Goal: Task Accomplishment & Management: Manage account settings

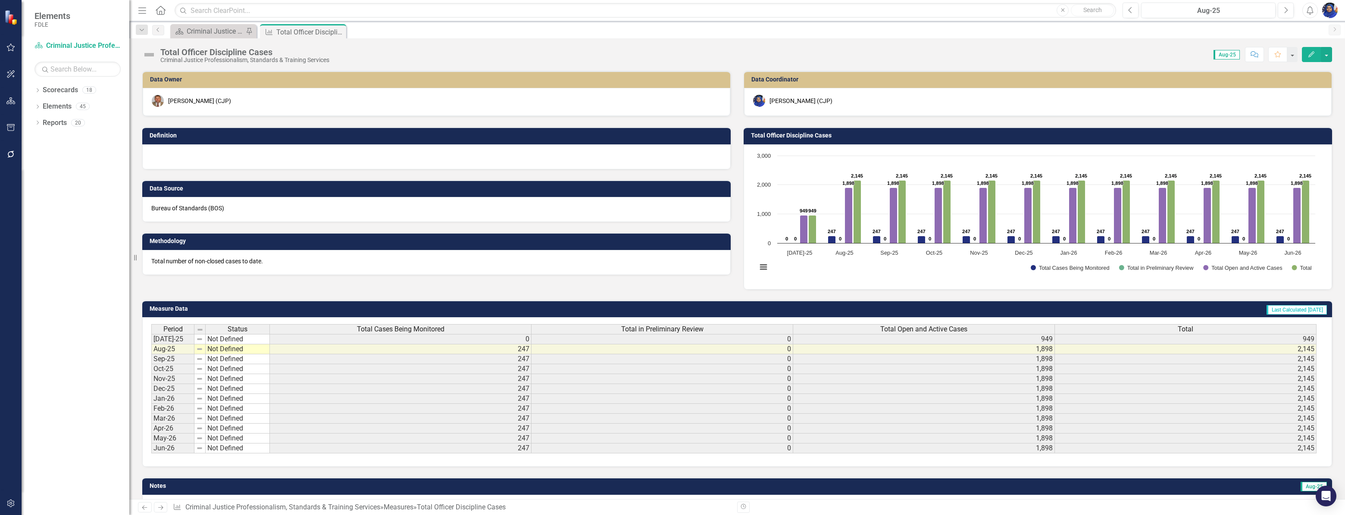
click at [258, 155] on div at bounding box center [436, 156] width 588 height 25
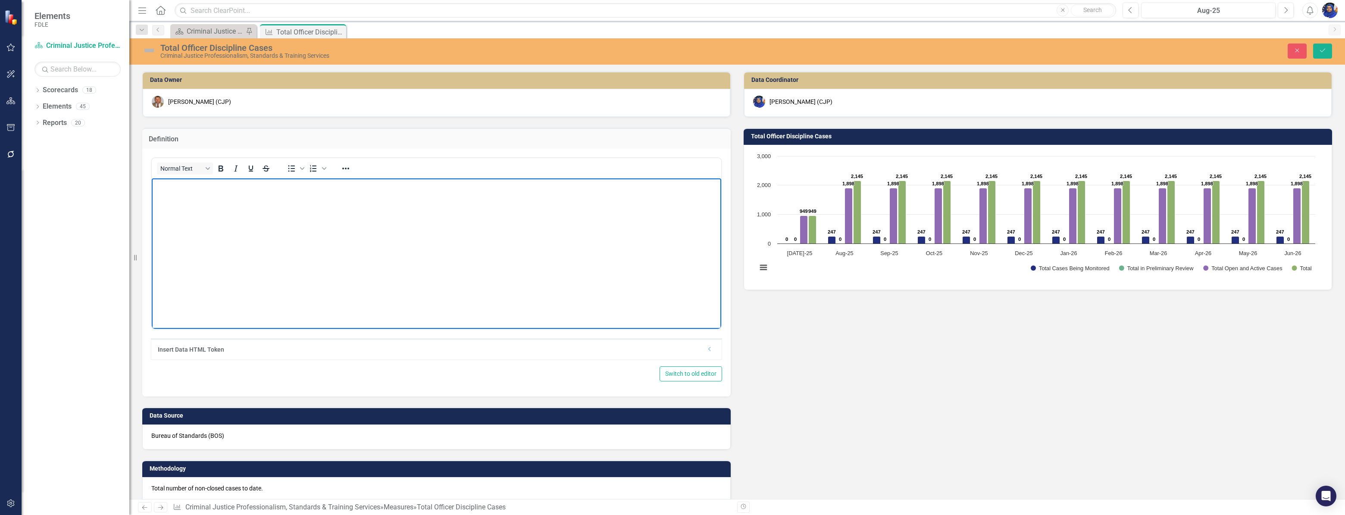
click at [226, 224] on body "Rich Text Area. Press ALT-0 for help." at bounding box center [436, 242] width 569 height 129
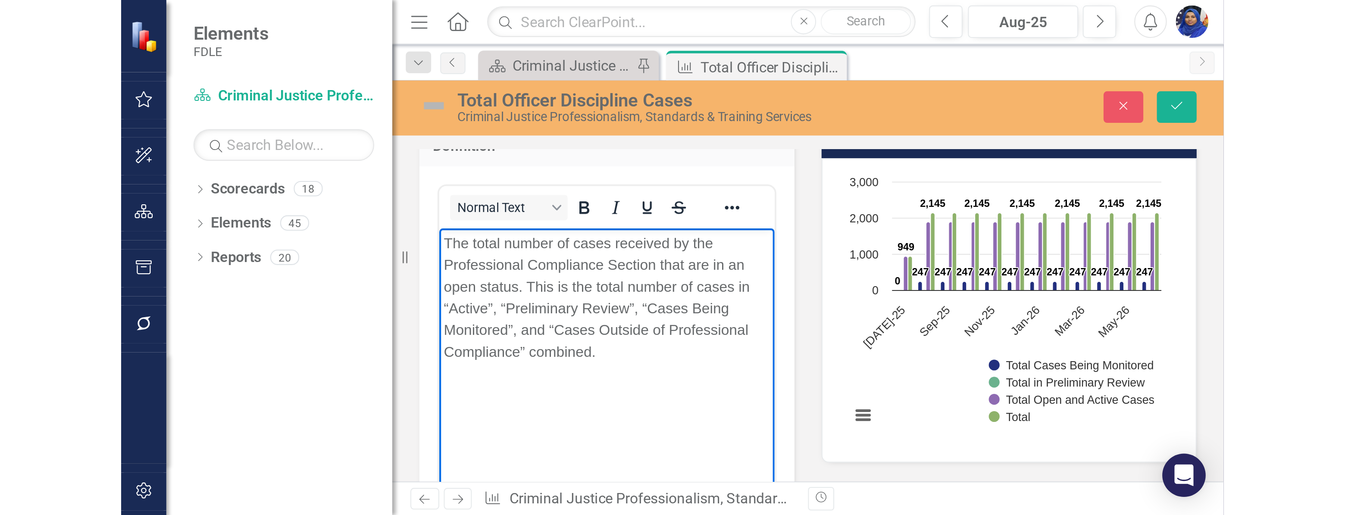
scroll to position [117, 0]
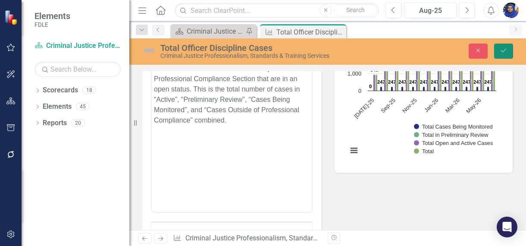
click at [505, 50] on icon "submit" at bounding box center [503, 50] width 5 height 3
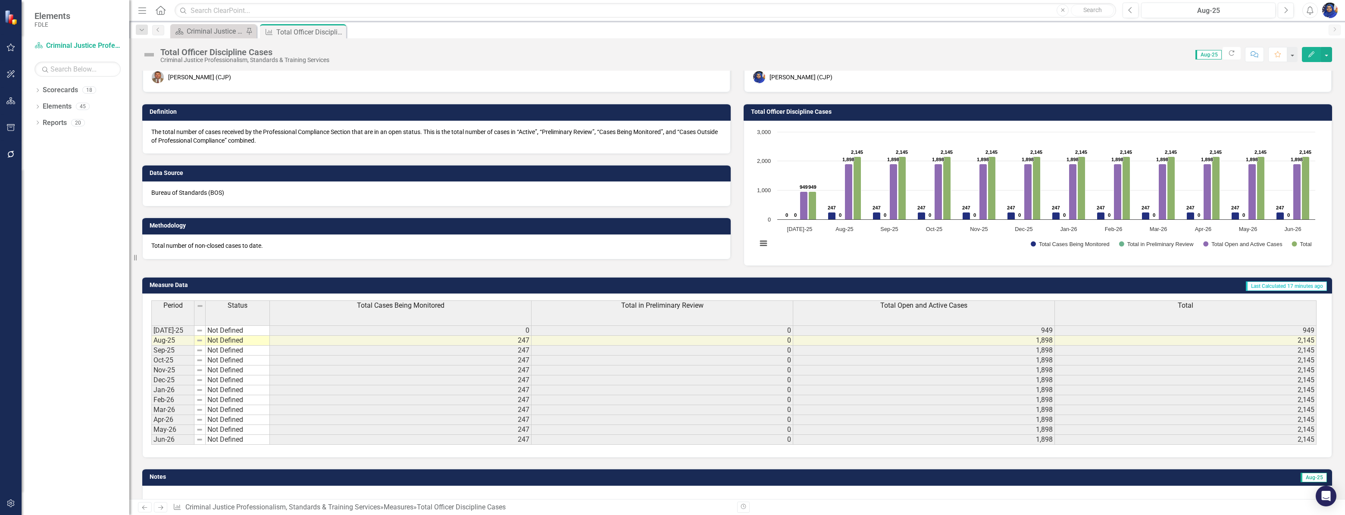
scroll to position [0, 0]
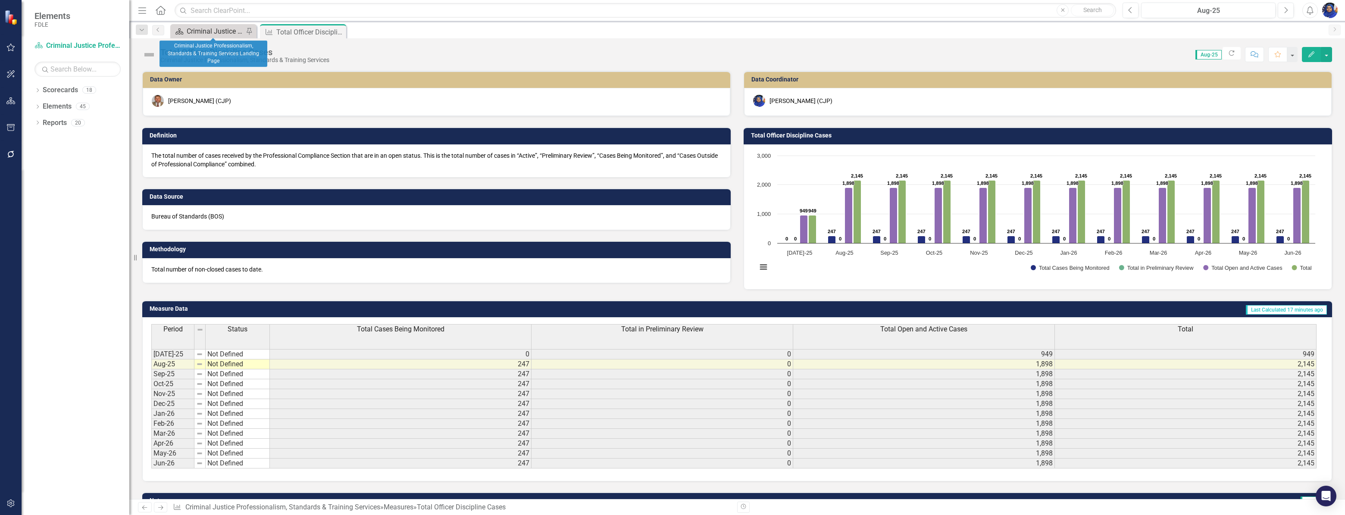
click at [203, 31] on div "Criminal Justice Professionalism, Standards & Training Services Landing Page" at bounding box center [215, 31] width 57 height 11
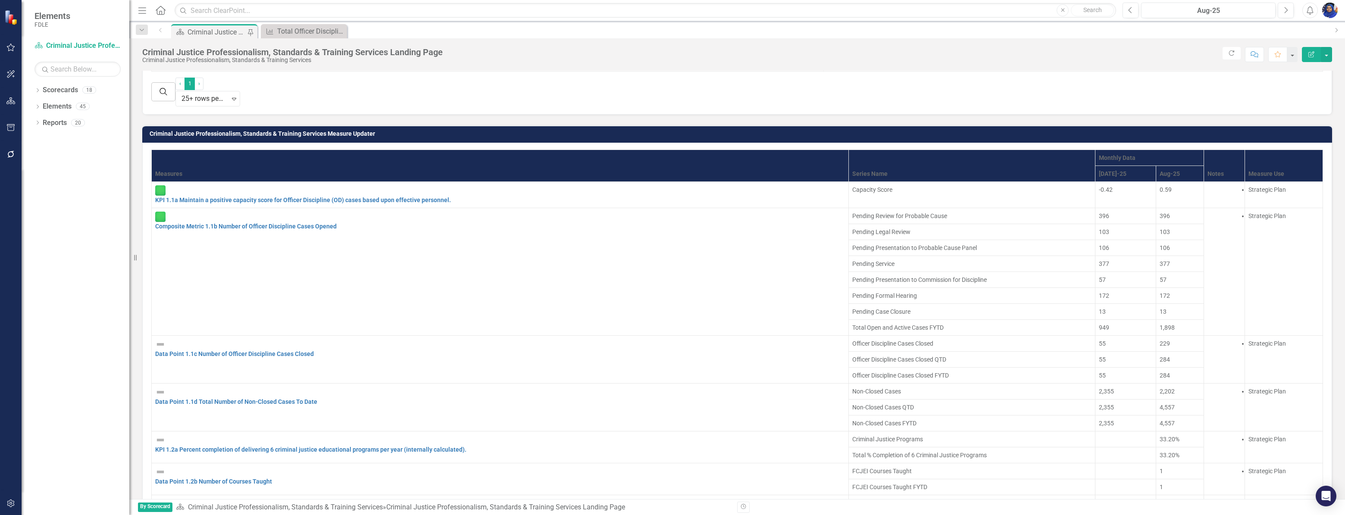
scroll to position [705, 0]
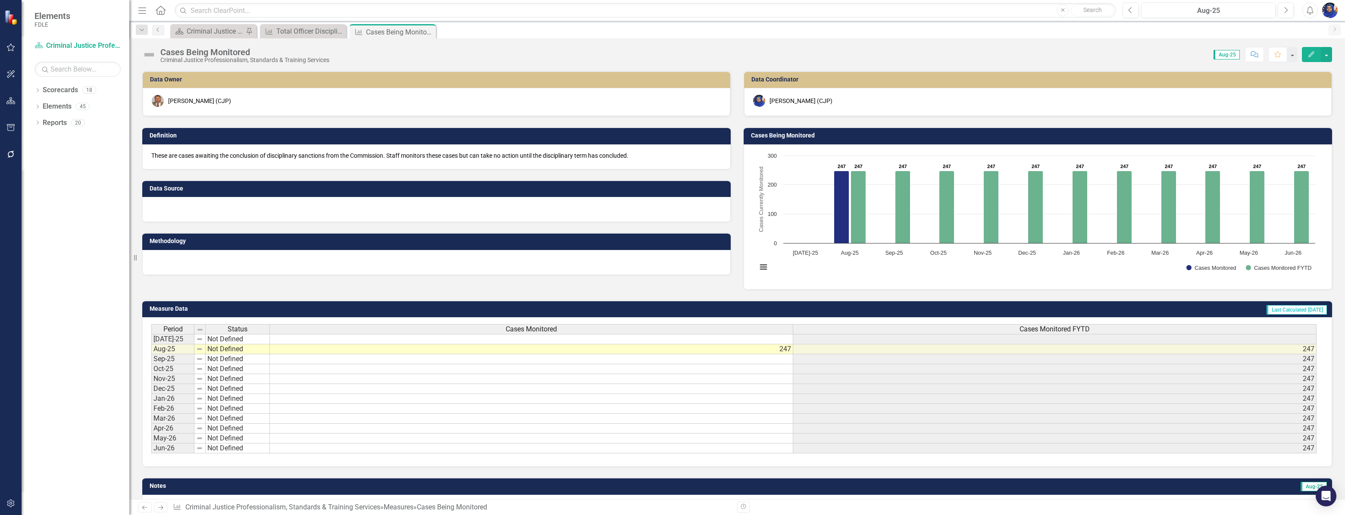
click at [186, 214] on div at bounding box center [436, 209] width 588 height 25
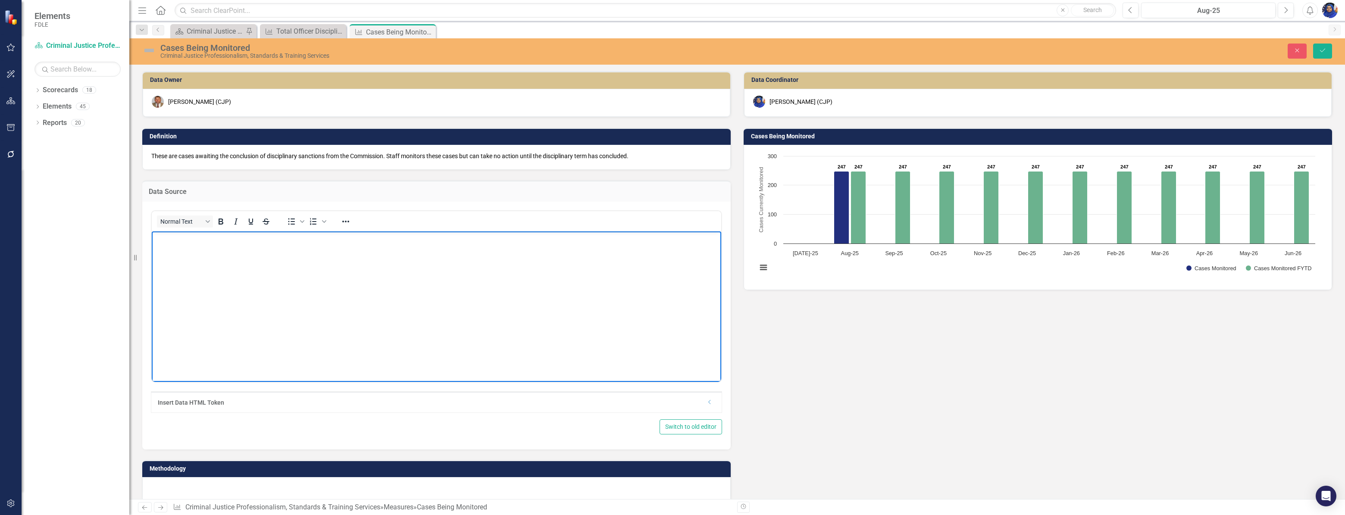
click at [167, 262] on body "Rich Text Area. Press ALT-0 for help." at bounding box center [436, 295] width 569 height 129
click at [186, 273] on body "Rich Text Area. Press ALT-0 for help." at bounding box center [436, 295] width 569 height 129
click at [1325, 52] on icon "Save" at bounding box center [1323, 50] width 8 height 6
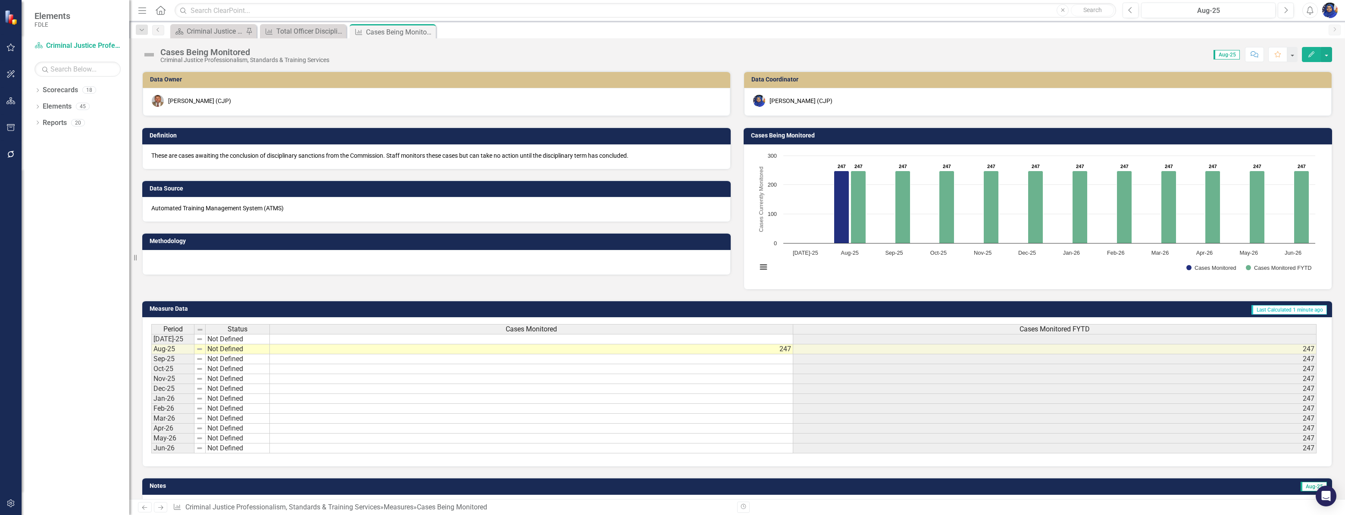
click at [183, 253] on div at bounding box center [436, 262] width 588 height 25
click at [168, 261] on div at bounding box center [436, 262] width 588 height 25
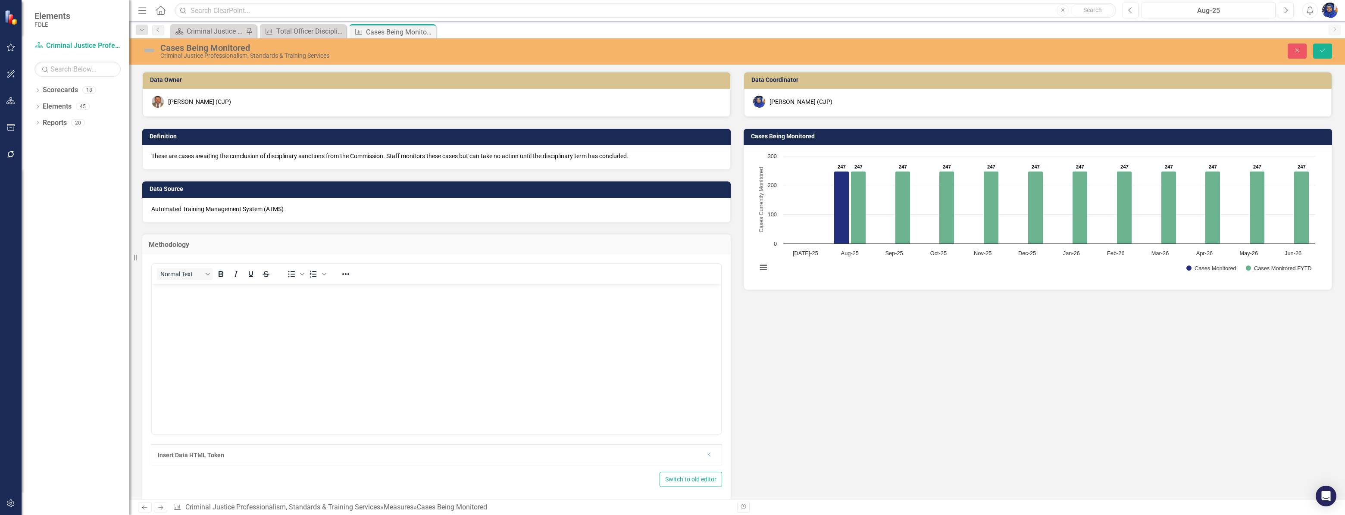
click at [164, 297] on body "Rich Text Area. Press ALT-0 for help." at bounding box center [436, 348] width 569 height 129
click at [359, 213] on div "Automated Training Management System (ATMS)" at bounding box center [436, 210] width 588 height 25
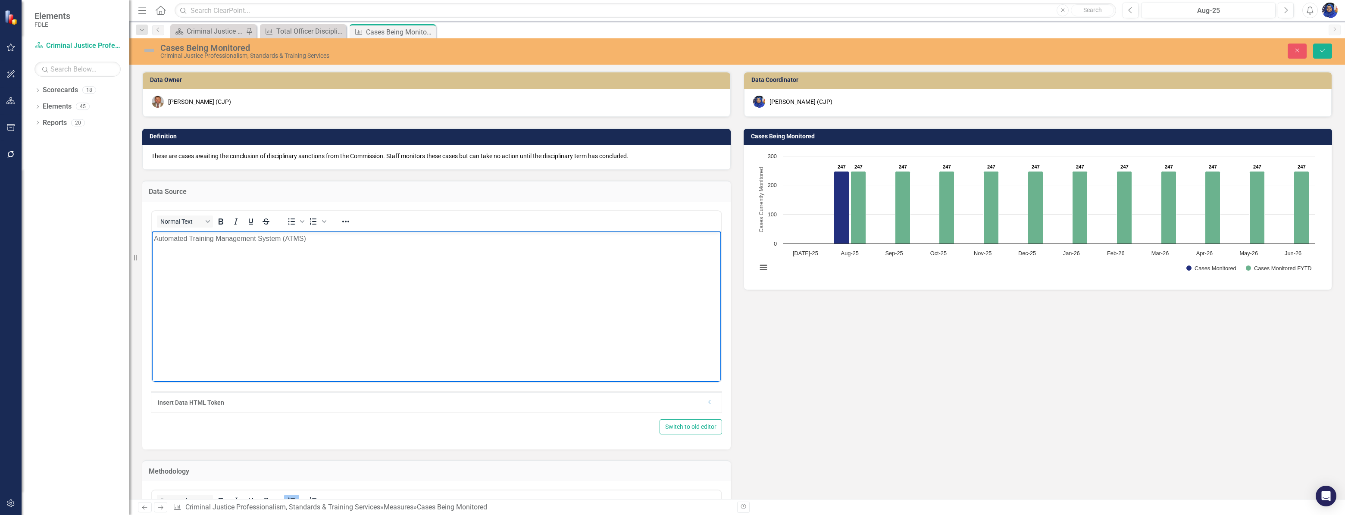
drag, startPoint x: 153, startPoint y: 240, endPoint x: 374, endPoint y: 459, distance: 311.8
click at [153, 240] on body "Automated Training Management System (ATMS)" at bounding box center [436, 295] width 569 height 129
click at [293, 220] on icon "Bullet list" at bounding box center [291, 221] width 10 height 10
click at [155, 154] on p "These are cases awaiting the conclusion of disciplinary sanctions from the Comm…" at bounding box center [436, 156] width 570 height 9
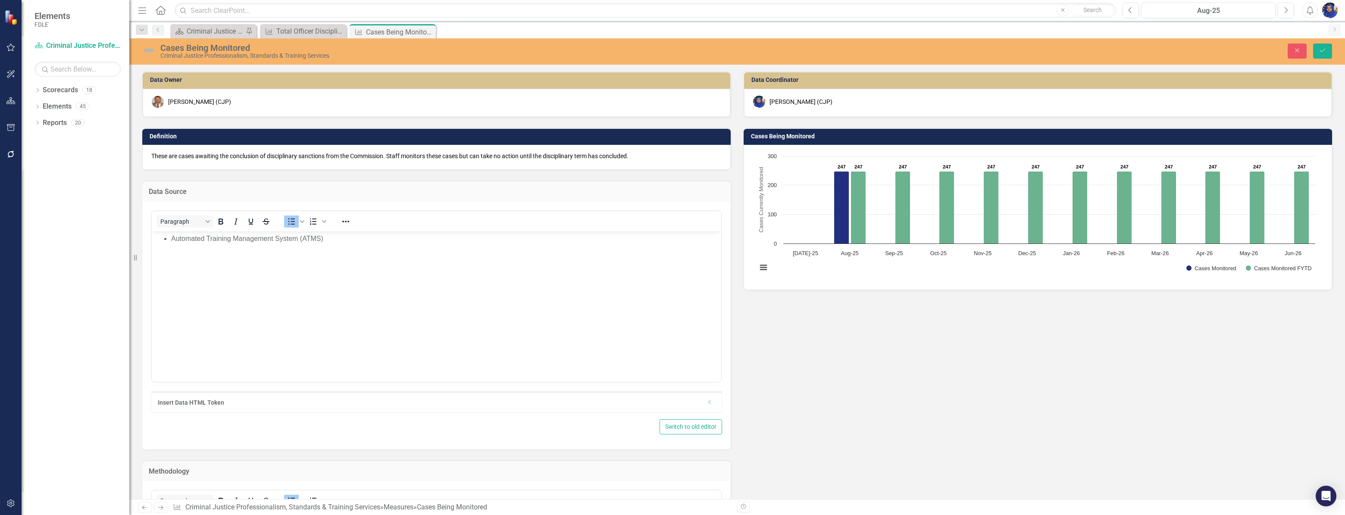
click at [155, 154] on p "These are cases awaiting the conclusion of disciplinary sanctions from the Comm…" at bounding box center [436, 156] width 570 height 9
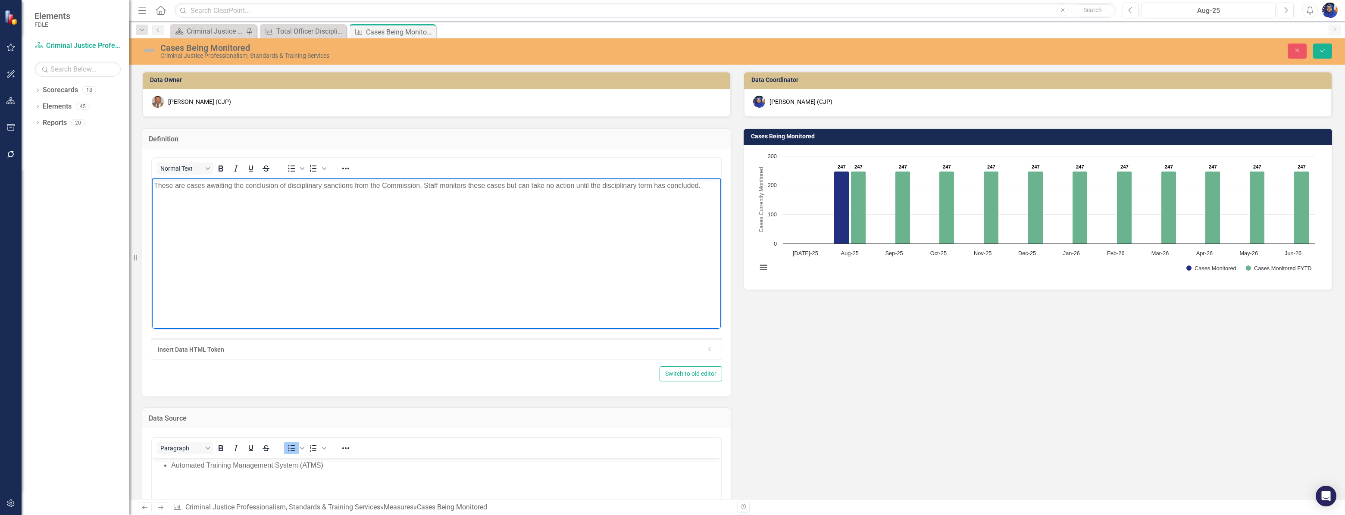
click at [153, 184] on body "These are cases awaiting the conclusion of disciplinary sanctions from the Comm…" at bounding box center [436, 242] width 569 height 129
click at [289, 169] on icon "Bullet list" at bounding box center [291, 168] width 10 height 10
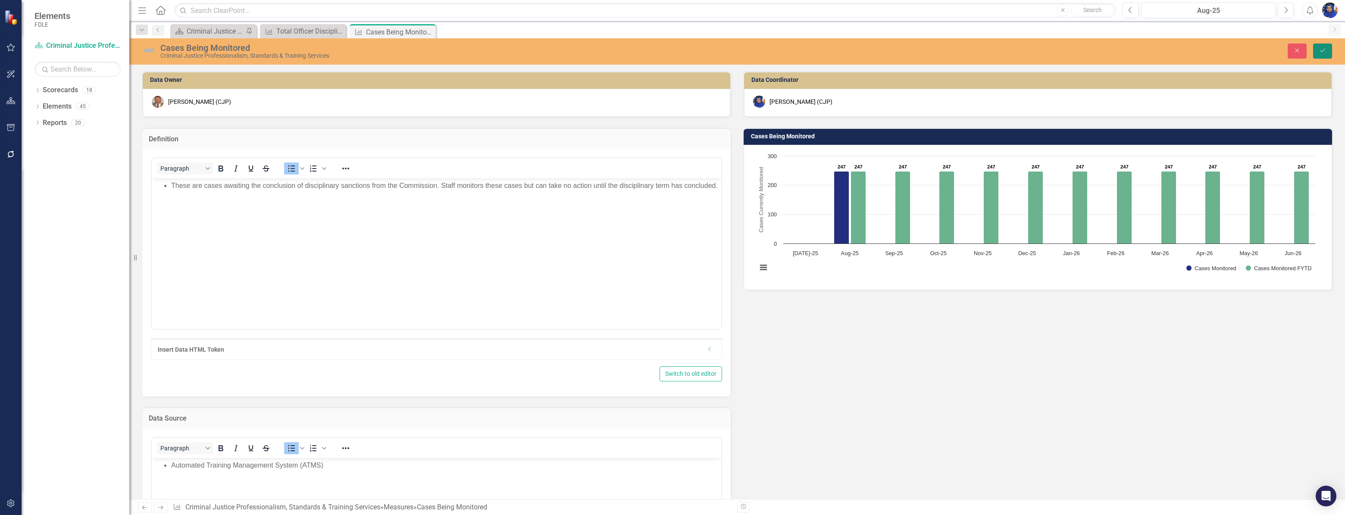
click at [1322, 51] on icon "submit" at bounding box center [1322, 50] width 5 height 3
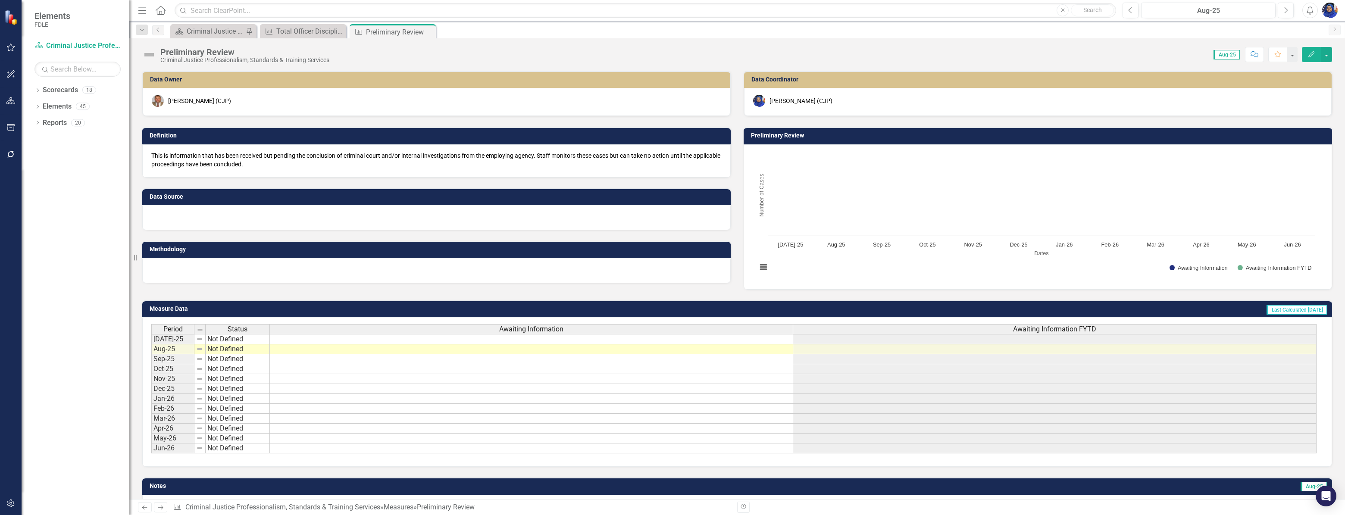
click at [185, 217] on div at bounding box center [436, 217] width 588 height 25
click at [184, 217] on div at bounding box center [436, 217] width 588 height 25
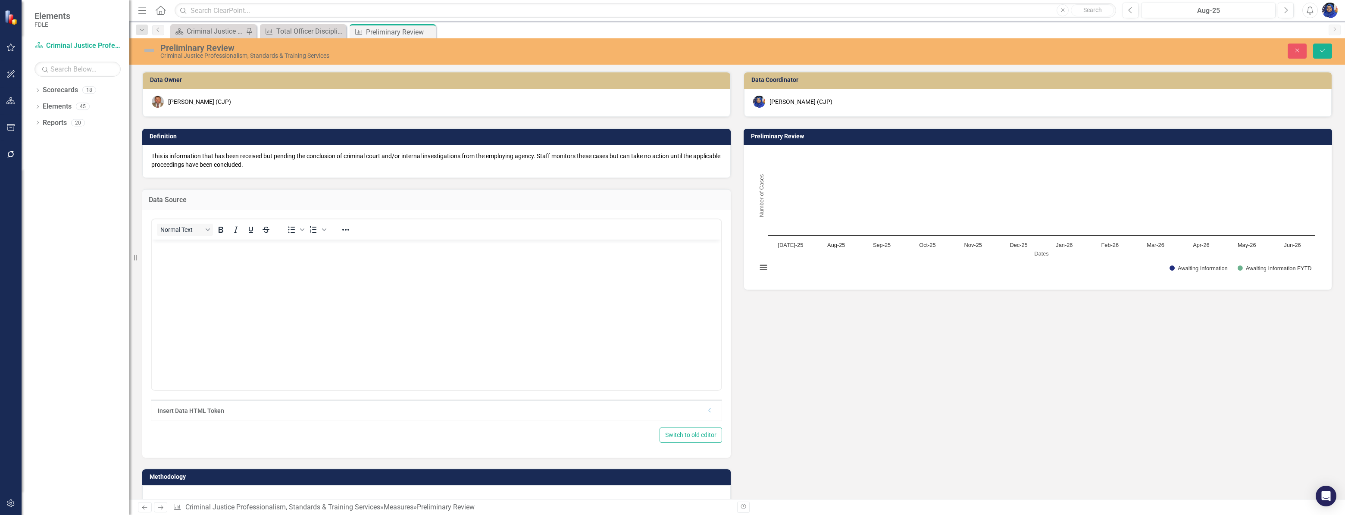
click at [174, 213] on div "Normal Text To open the popup, press Shift+Enter To open the popup, press Shift…" at bounding box center [436, 334] width 588 height 248
click at [291, 227] on icon "Bullet list" at bounding box center [291, 230] width 10 height 10
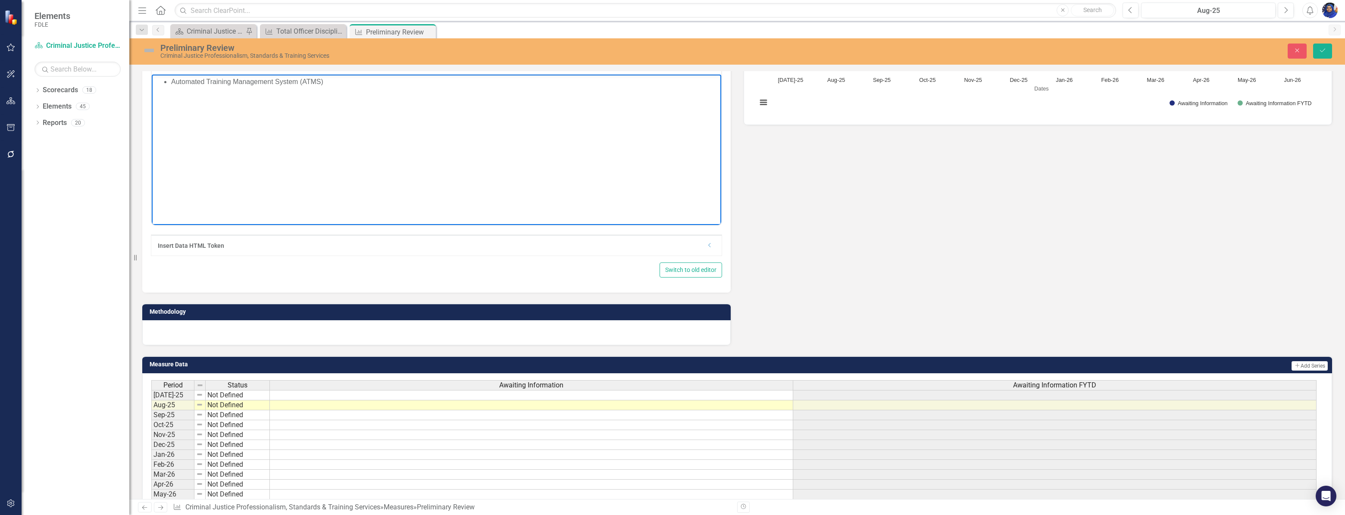
scroll to position [196, 0]
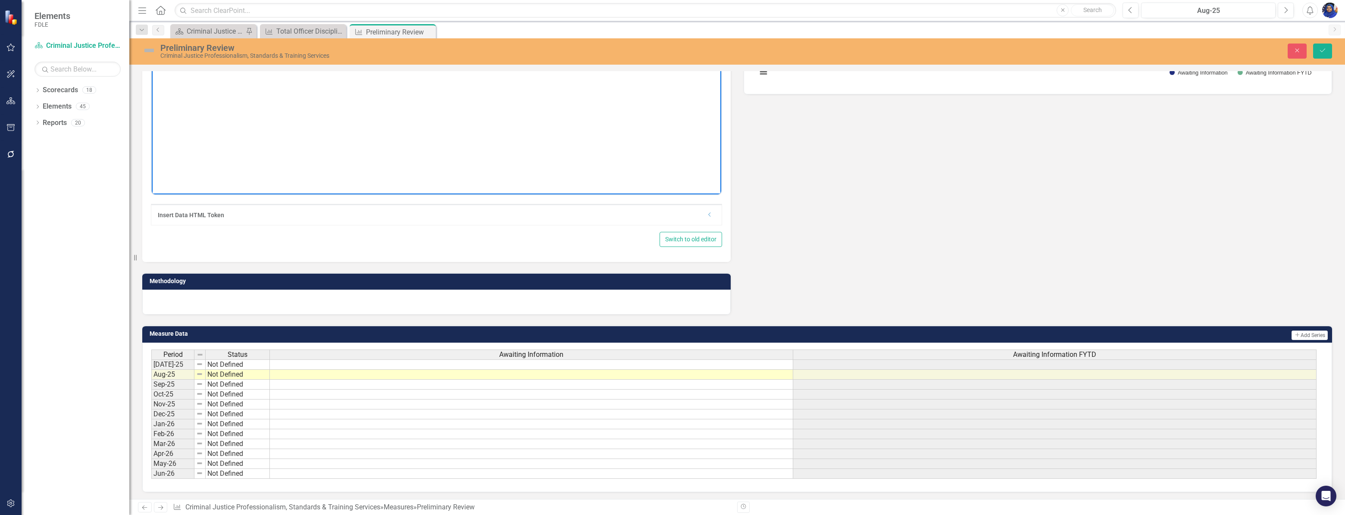
click at [455, 298] on div at bounding box center [436, 302] width 588 height 25
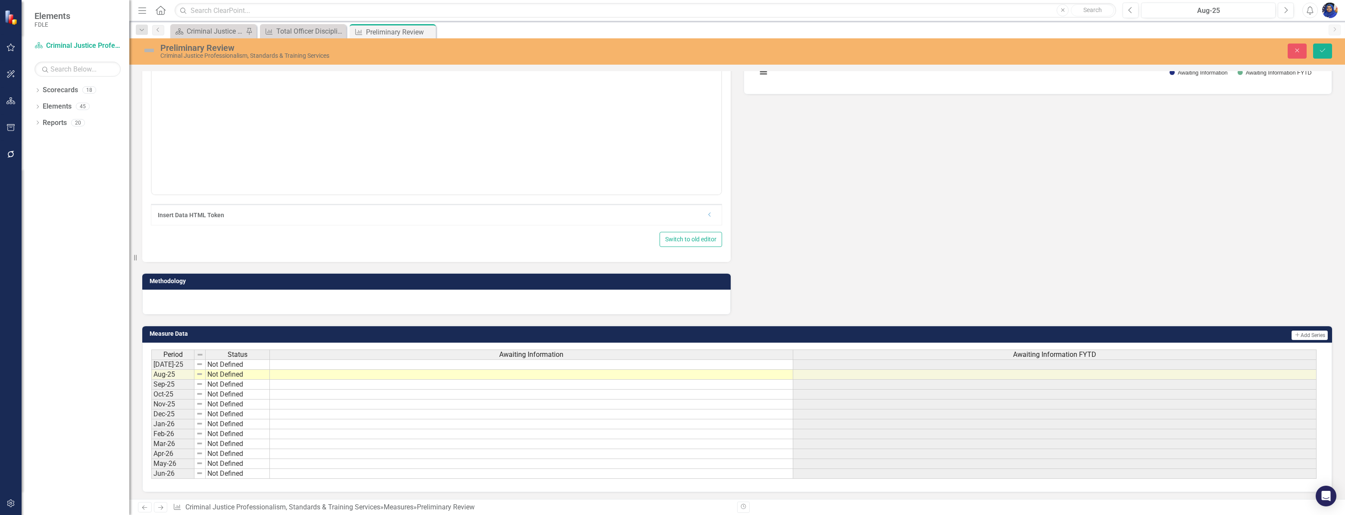
click at [455, 298] on div at bounding box center [436, 302] width 588 height 25
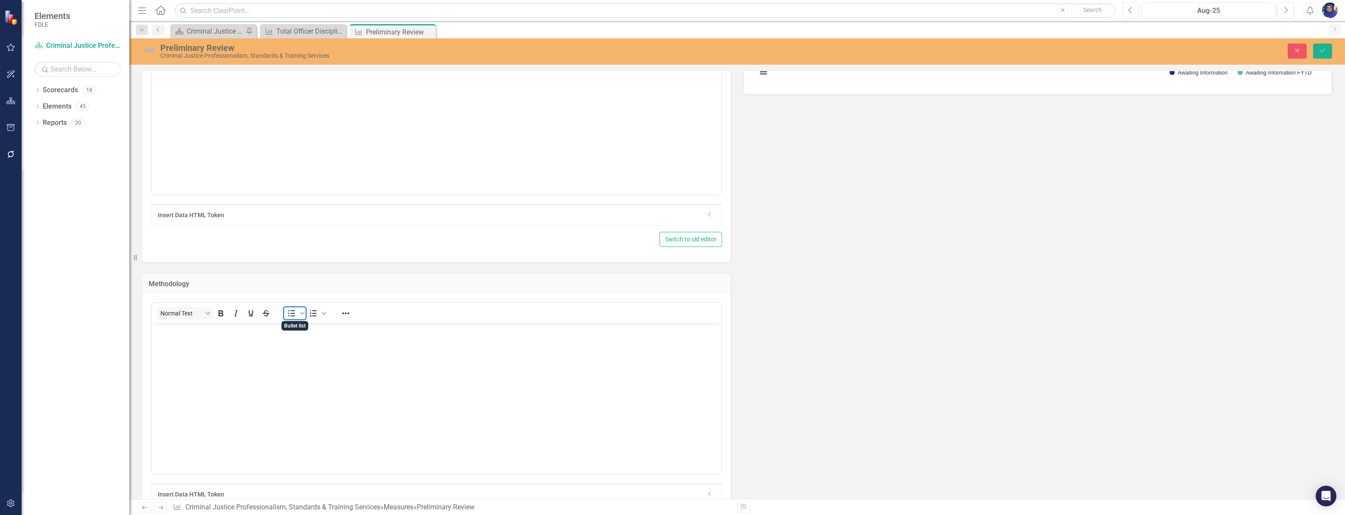
click at [294, 314] on icon "Bullet list" at bounding box center [291, 313] width 10 height 10
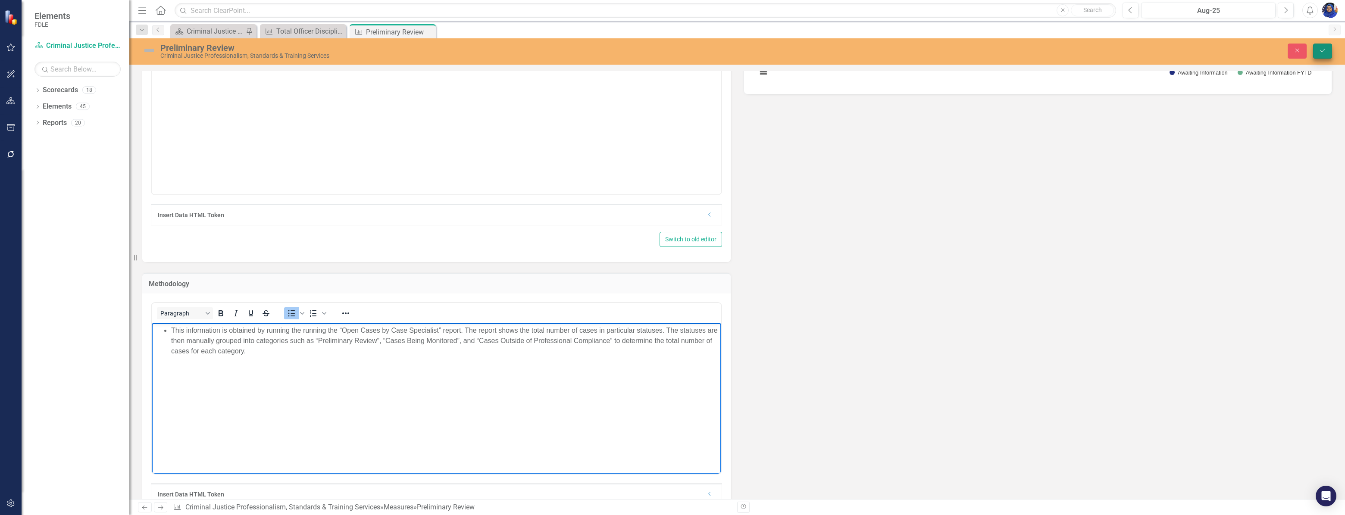
click at [1326, 49] on icon "Save" at bounding box center [1323, 50] width 8 height 6
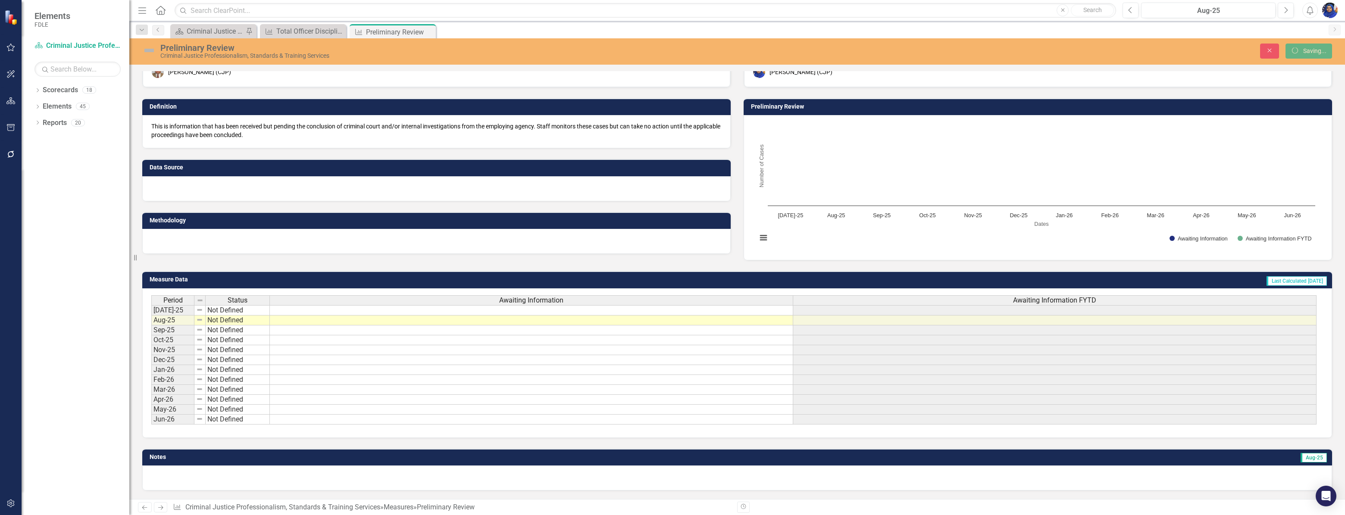
scroll to position [35, 0]
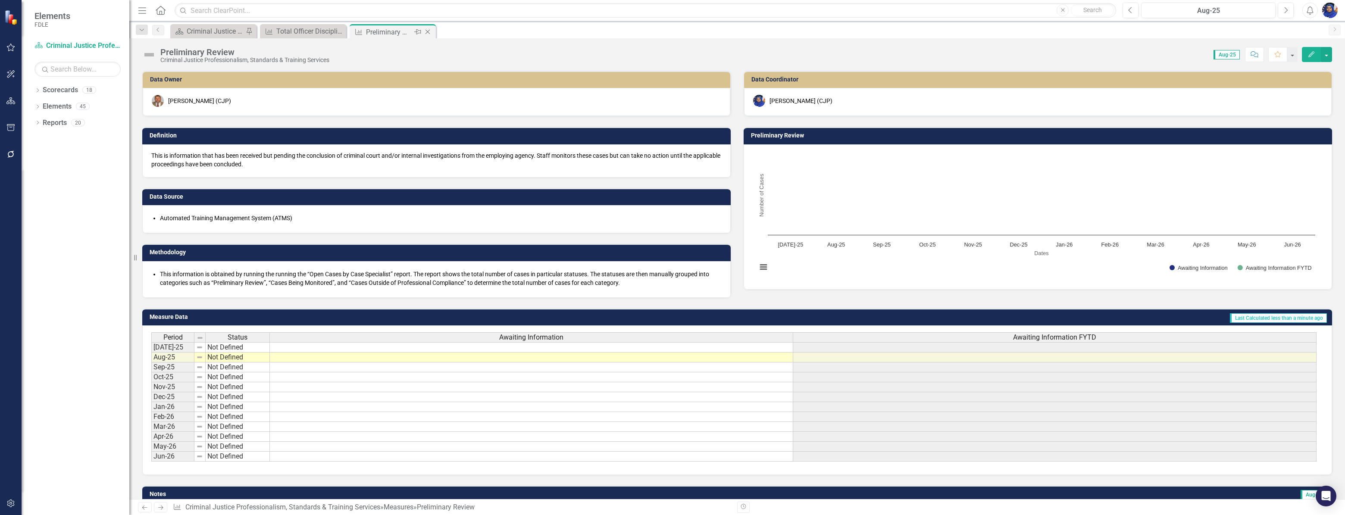
click at [431, 30] on icon "Close" at bounding box center [427, 31] width 9 height 7
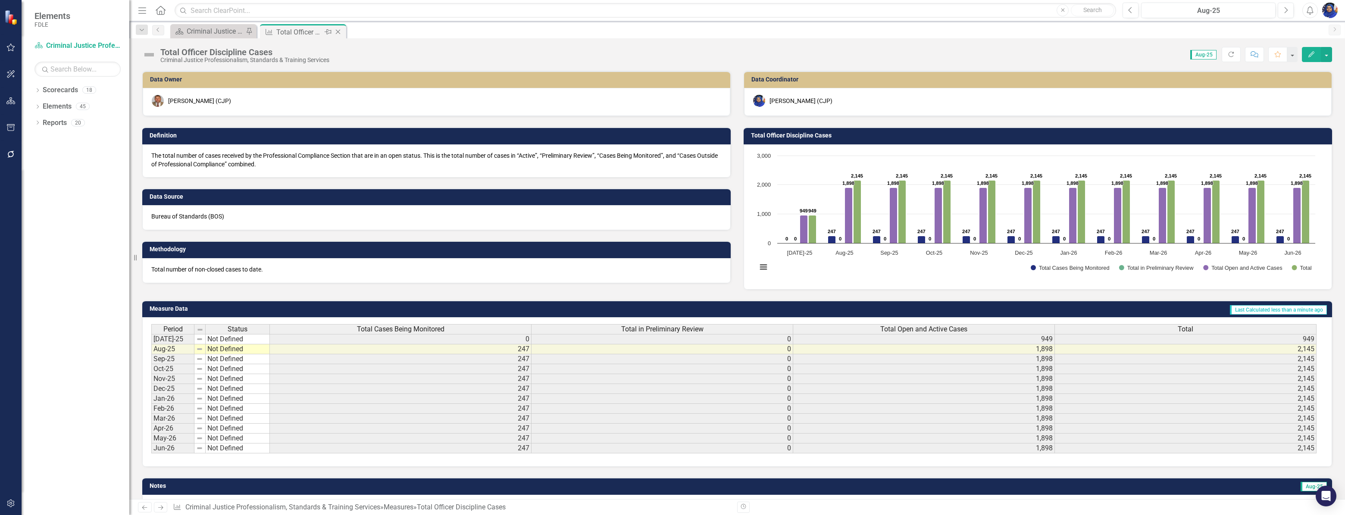
click at [339, 30] on icon at bounding box center [338, 32] width 5 height 5
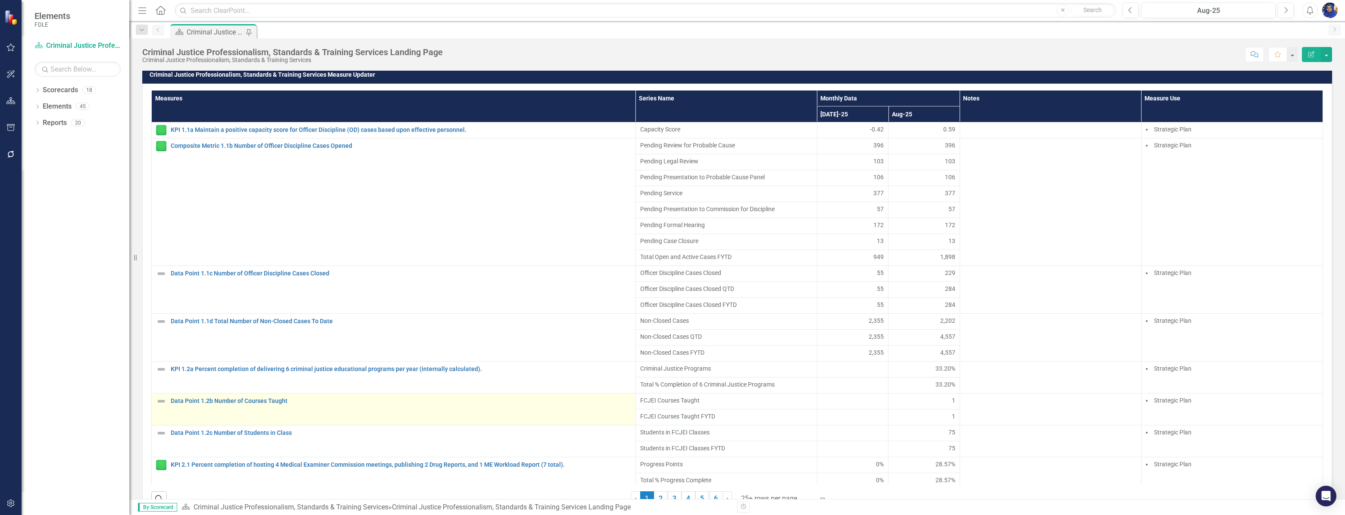
scroll to position [744, 0]
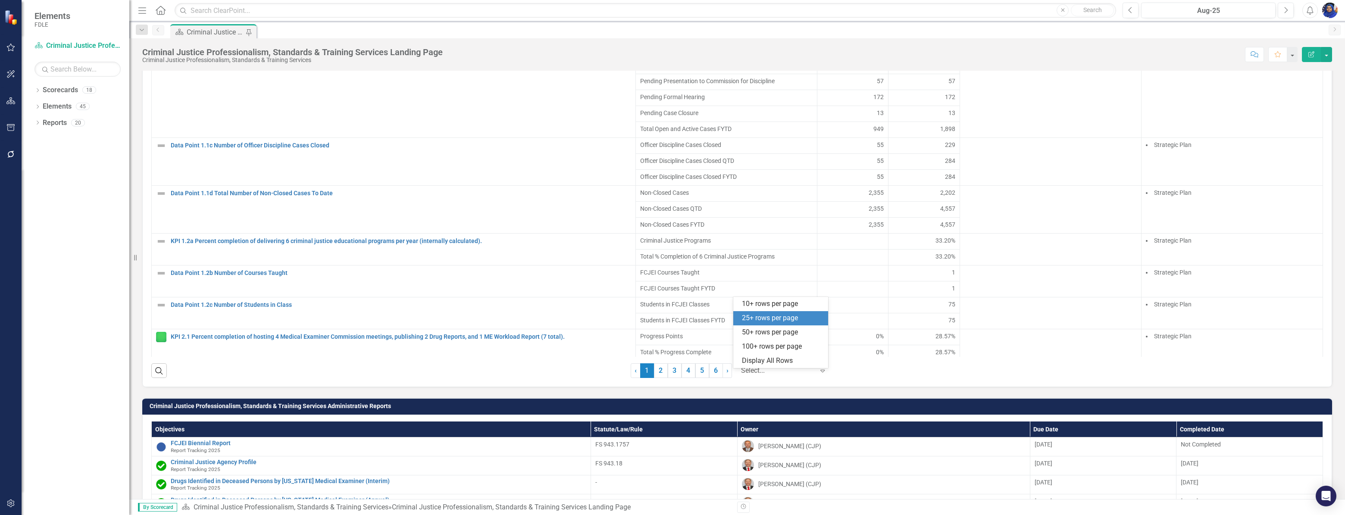
click at [761, 374] on div at bounding box center [777, 371] width 73 height 12
click at [766, 362] on div "Display All Rows" at bounding box center [782, 361] width 81 height 10
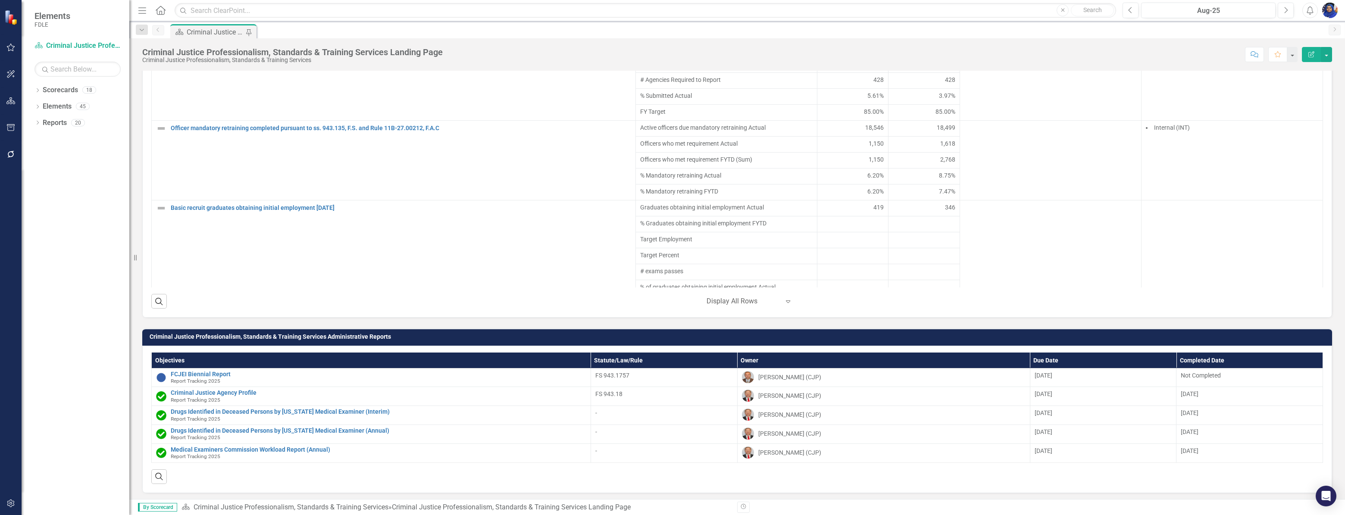
scroll to position [2579, 0]
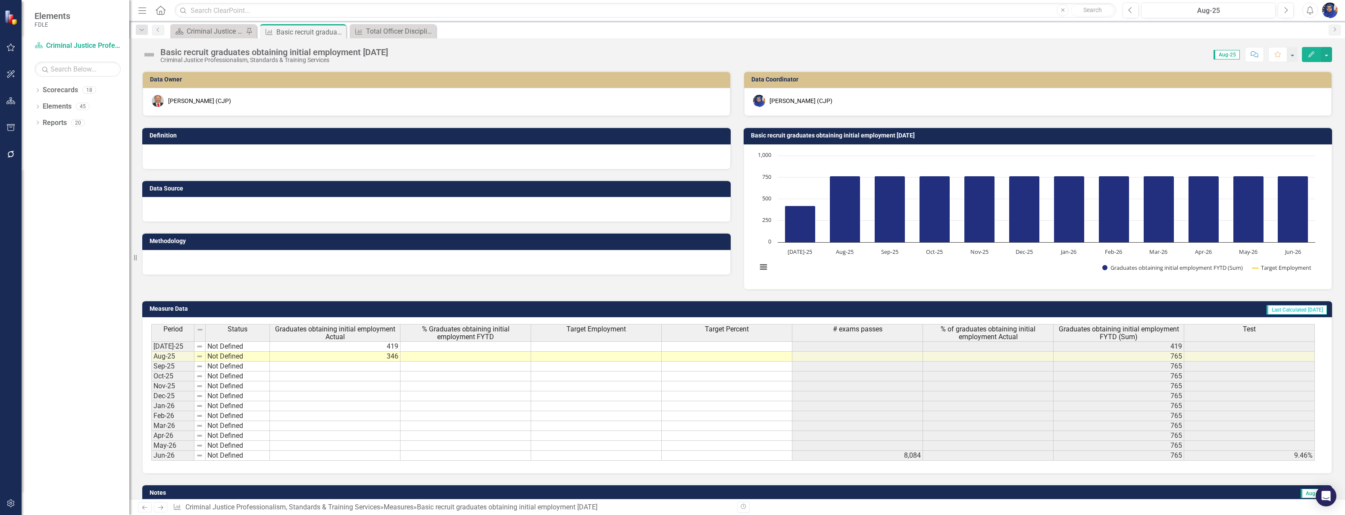
click at [692, 344] on td at bounding box center [727, 346] width 131 height 10
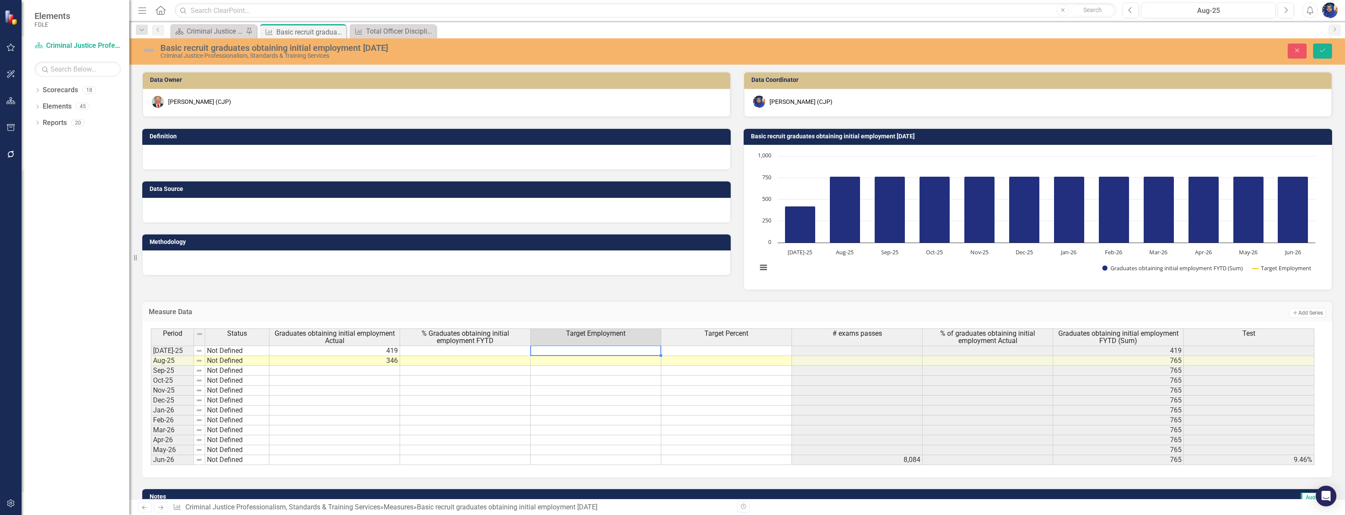
click at [604, 347] on td at bounding box center [596, 351] width 131 height 10
click at [605, 347] on td at bounding box center [596, 351] width 131 height 10
click at [589, 362] on td at bounding box center [596, 361] width 131 height 10
click at [589, 362] on textarea at bounding box center [595, 361] width 131 height 10
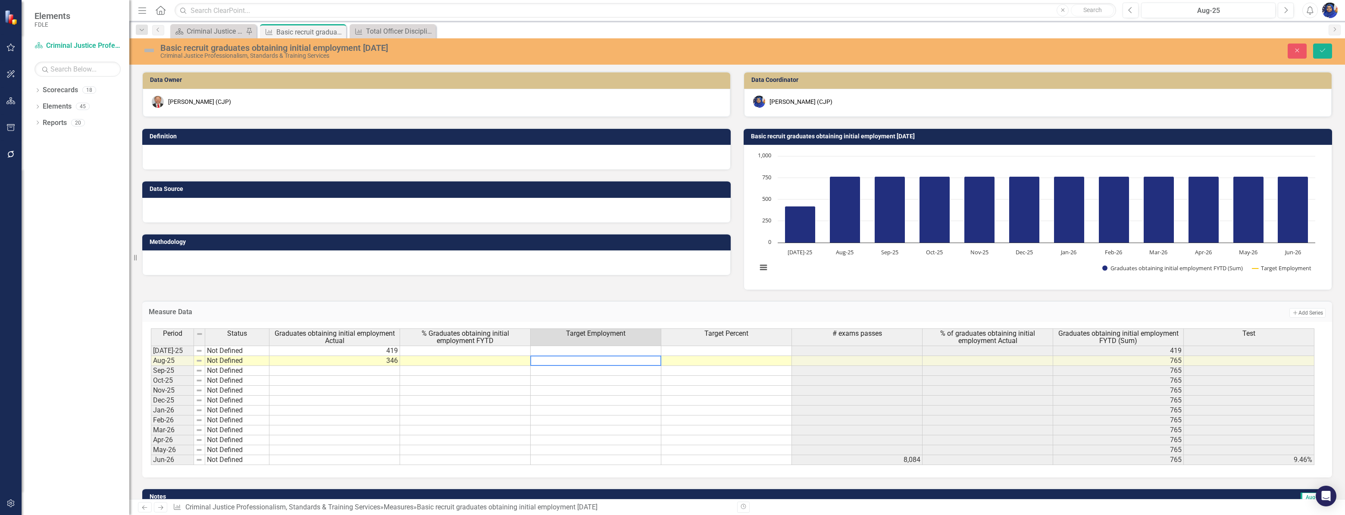
click at [706, 358] on td at bounding box center [726, 361] width 131 height 10
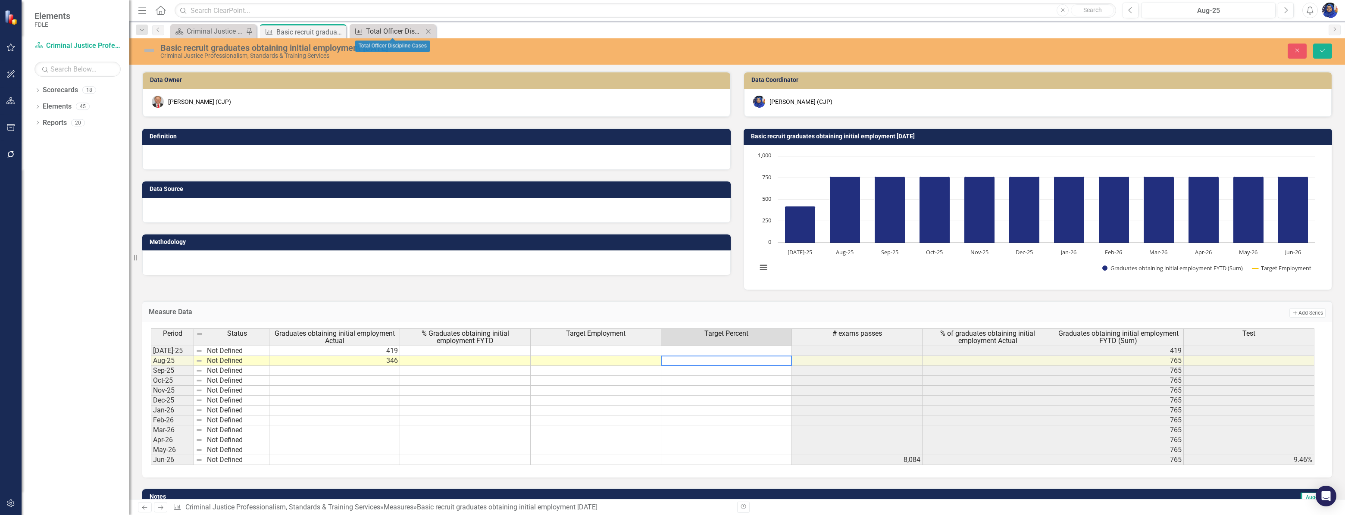
click at [404, 33] on div "Total Officer Discipline Cases" at bounding box center [394, 31] width 57 height 11
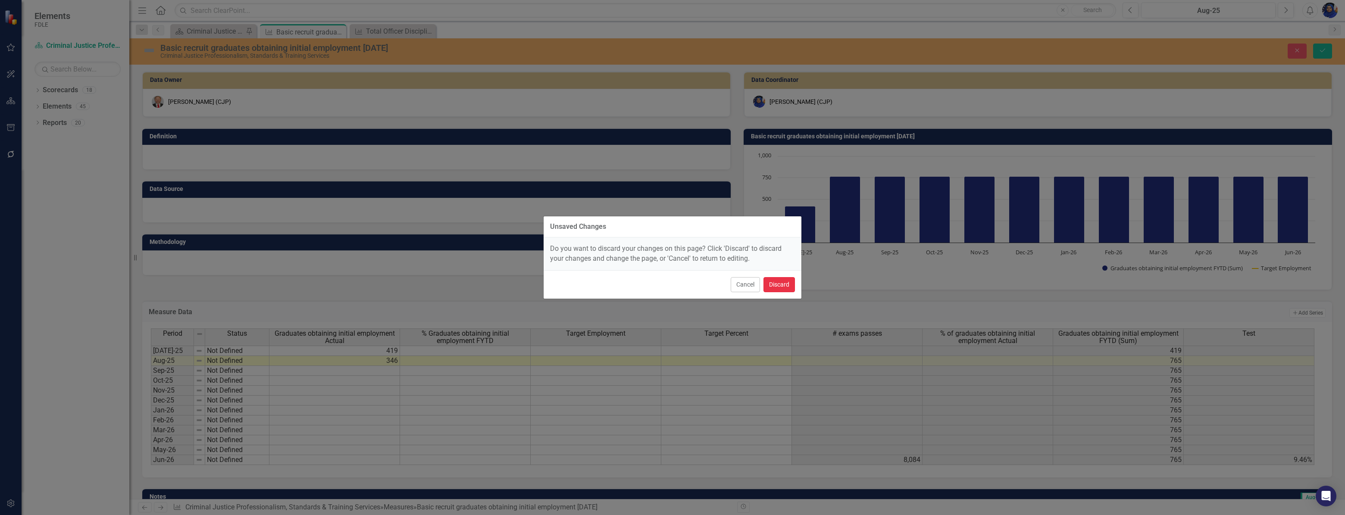
click at [772, 285] on button "Discard" at bounding box center [778, 284] width 31 height 15
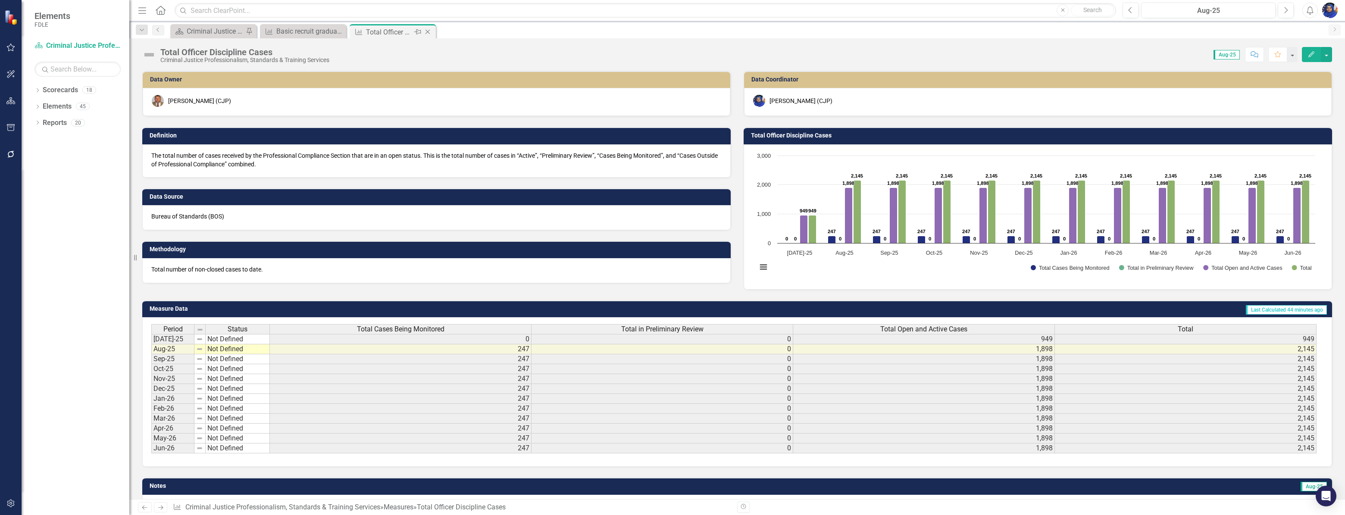
click at [428, 29] on icon "Close" at bounding box center [427, 31] width 9 height 7
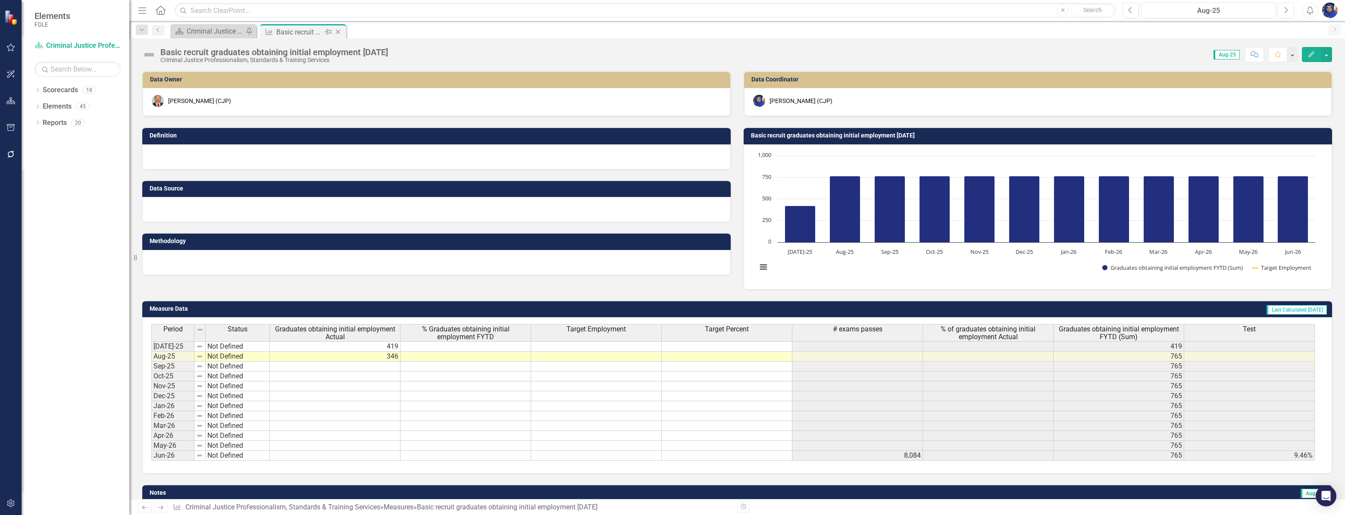
click at [338, 31] on icon at bounding box center [338, 32] width 5 height 5
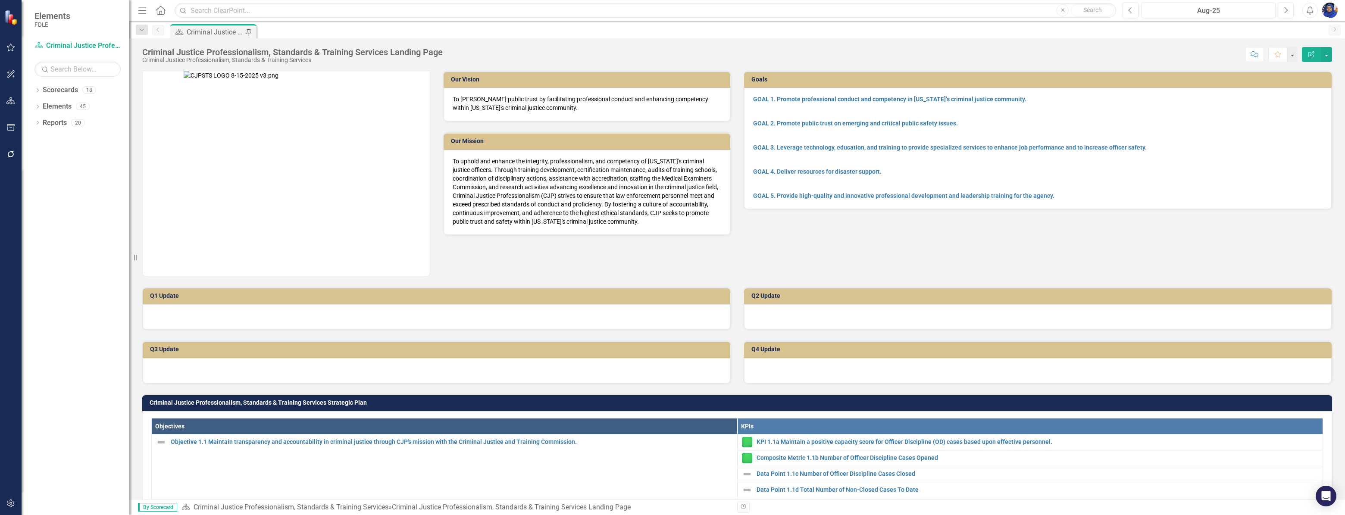
click at [211, 31] on div "Criminal Justice Professionalism, Standards & Training Services Landing Page" at bounding box center [215, 32] width 57 height 11
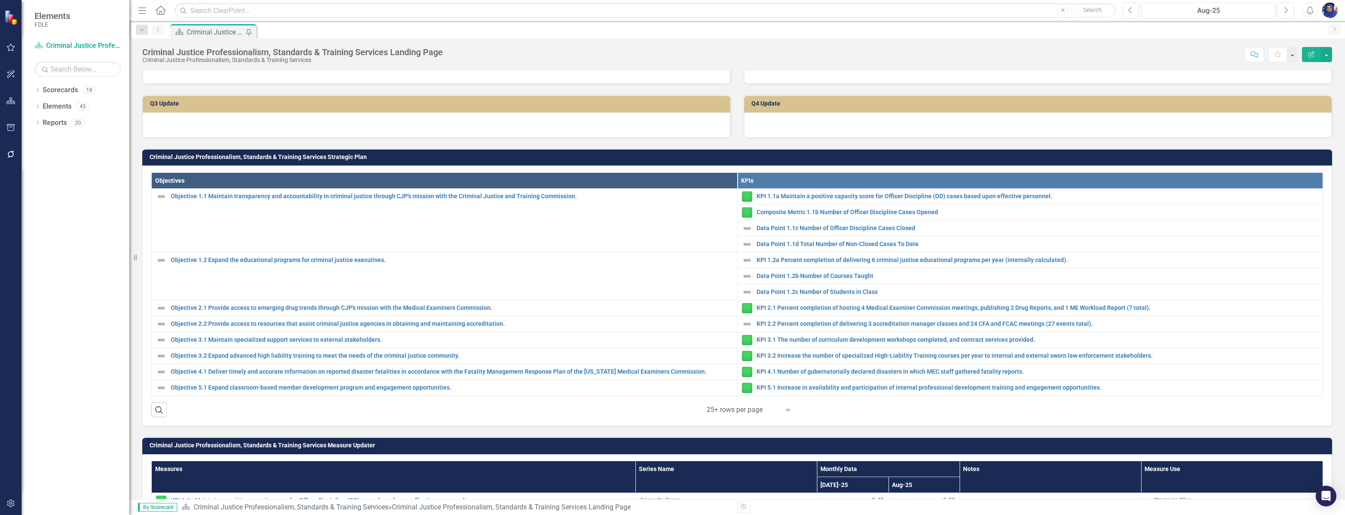
scroll to position [235, 0]
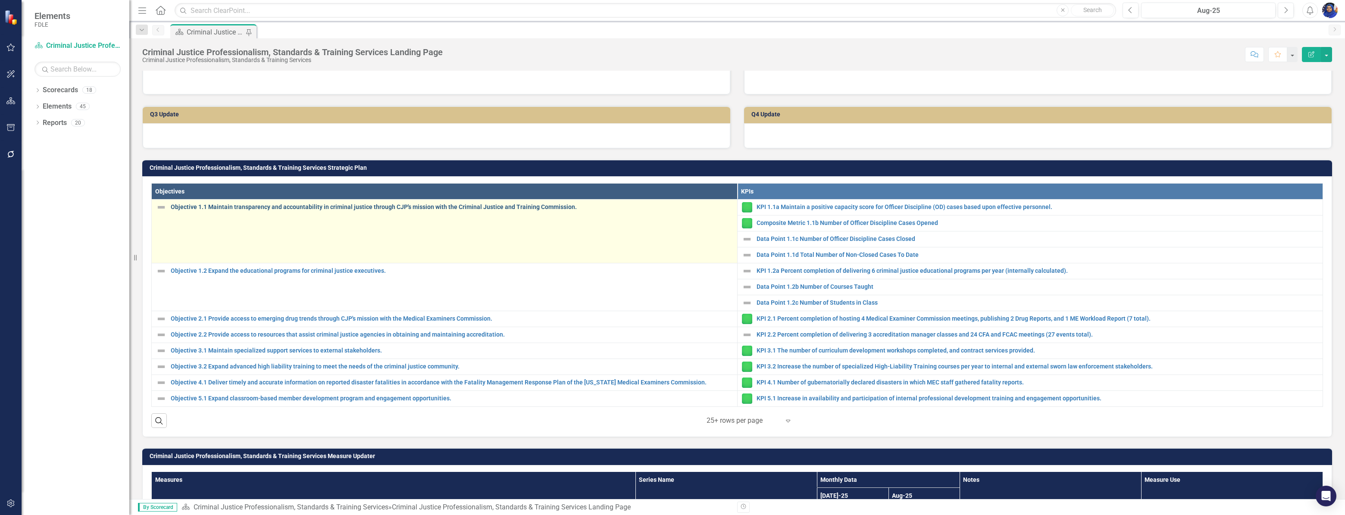
click at [523, 207] on link "Objective 1.1 Maintain transparency and accountability in criminal justice thro…" at bounding box center [452, 207] width 562 height 6
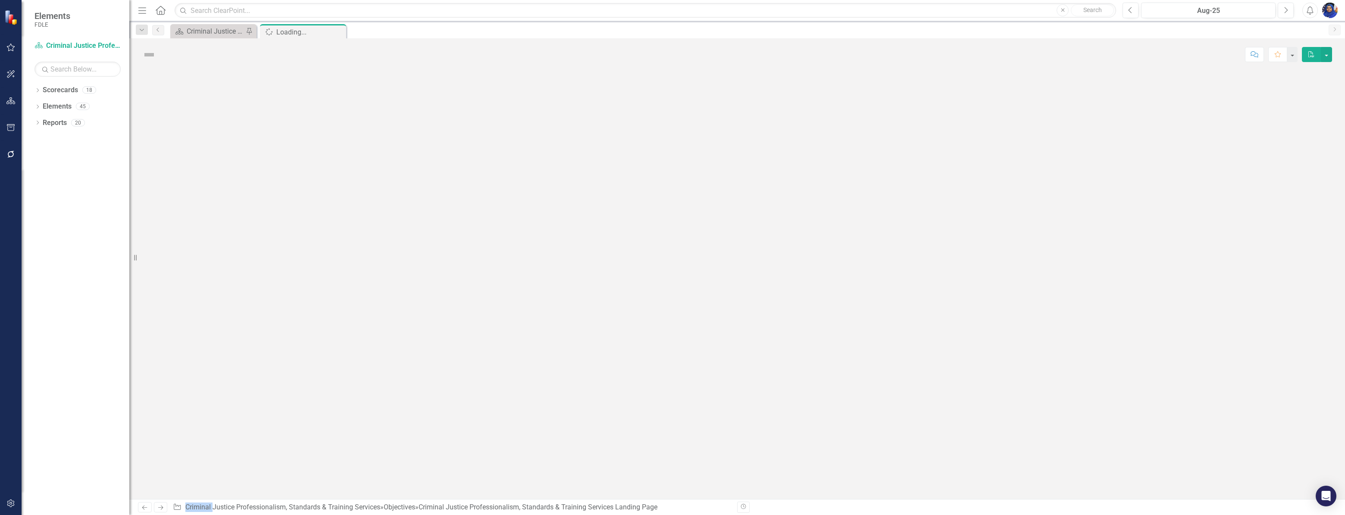
click at [523, 207] on div at bounding box center [737, 285] width 1216 height 428
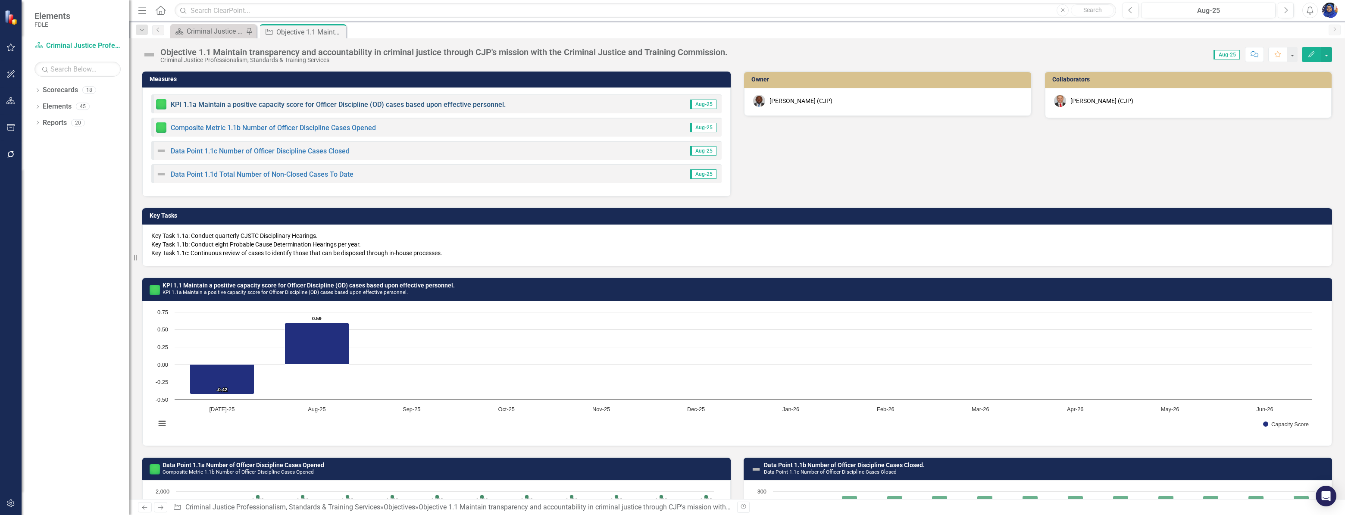
click at [356, 104] on link "KPI 1.1a Maintain a positive capacity score for Officer Discipline (OD) cases b…" at bounding box center [338, 104] width 335 height 8
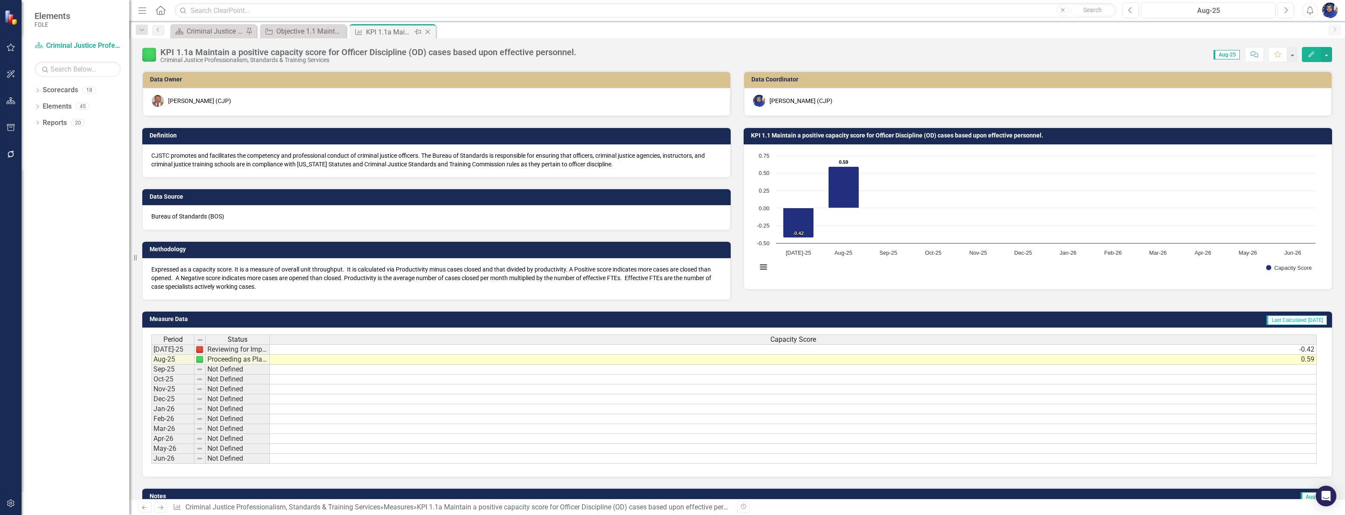
click at [429, 29] on icon "Close" at bounding box center [427, 31] width 9 height 7
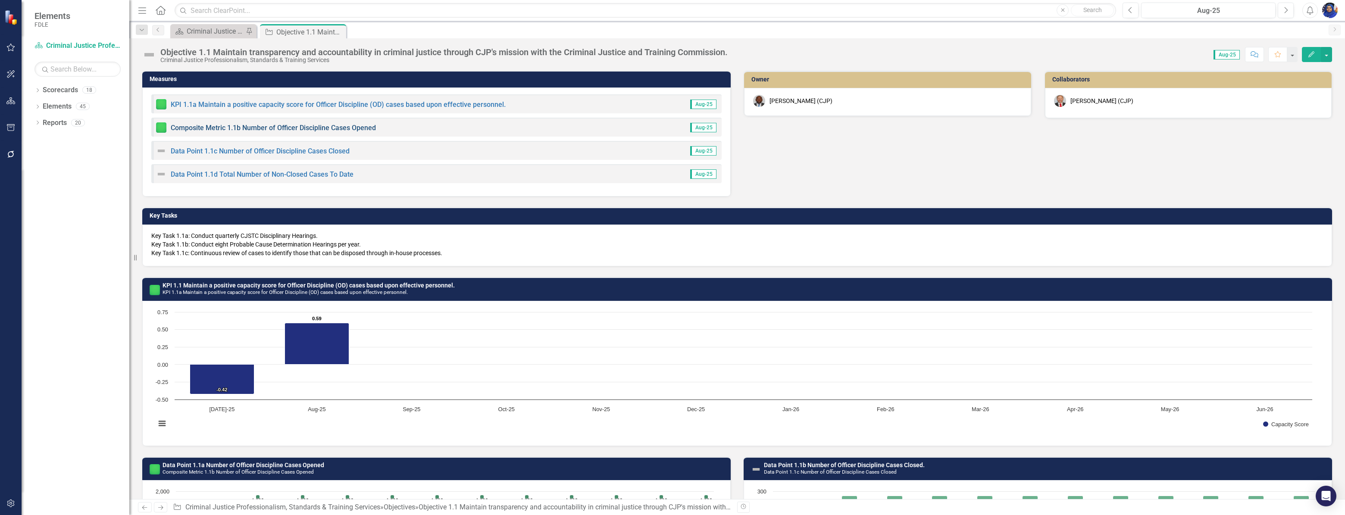
click at [264, 129] on link "Composite Metric 1.1b Number of Officer Discipline Cases Opened" at bounding box center [273, 128] width 205 height 8
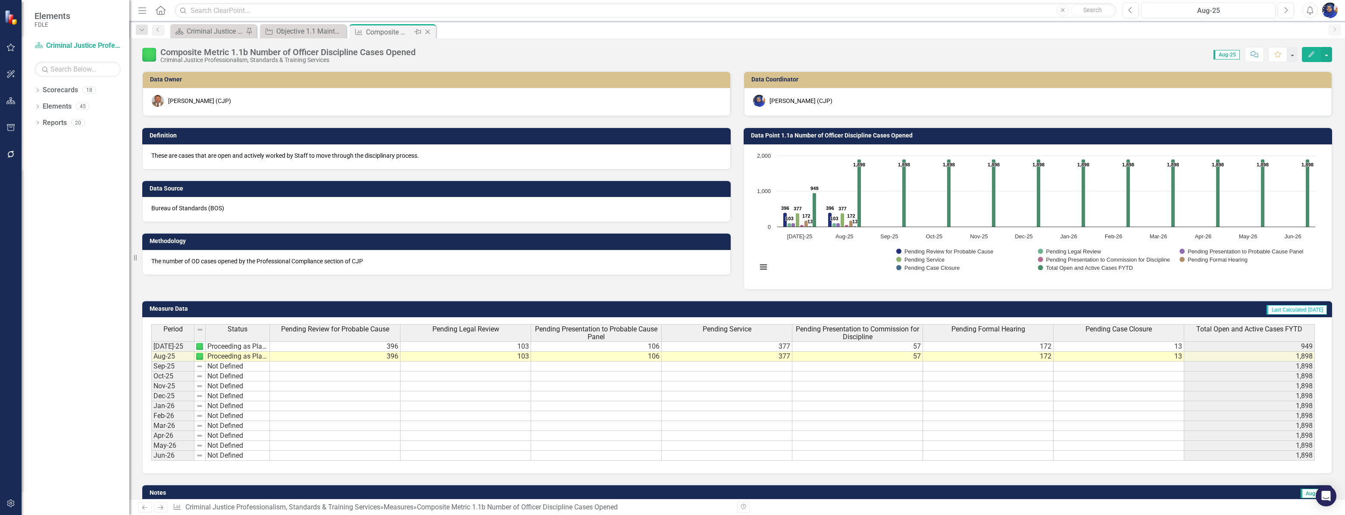
click at [426, 30] on icon "Close" at bounding box center [427, 31] width 9 height 7
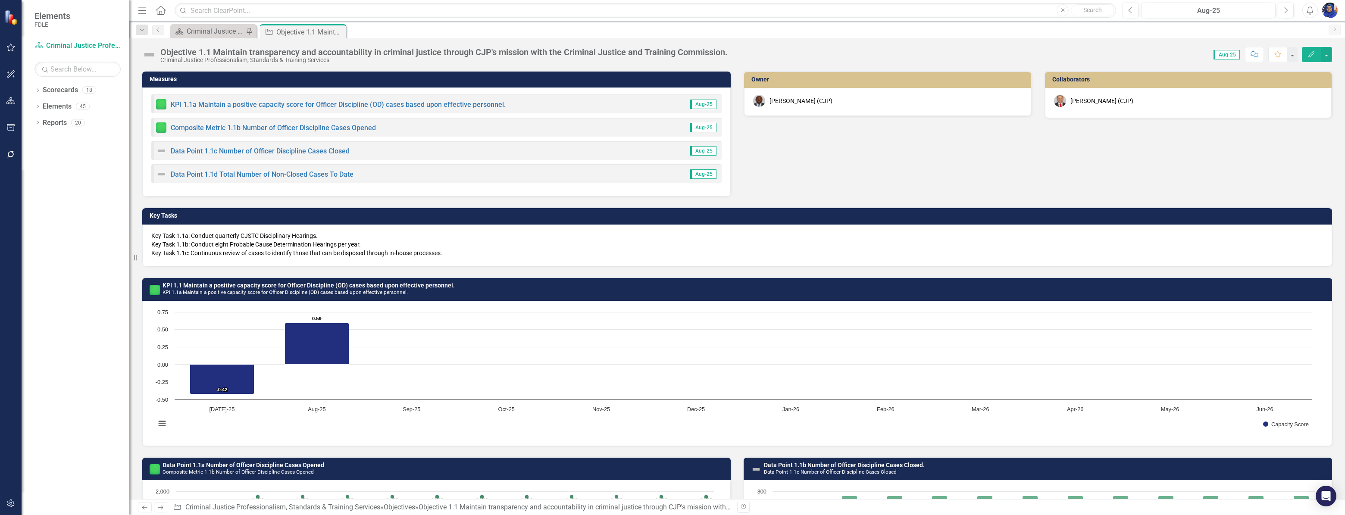
click at [294, 155] on div "Data Point 1.1c Number of Officer Discipline Cases Closed" at bounding box center [253, 151] width 194 height 10
click at [294, 152] on link "Data Point 1.1c Number of Officer Discipline Cases Closed" at bounding box center [260, 151] width 179 height 8
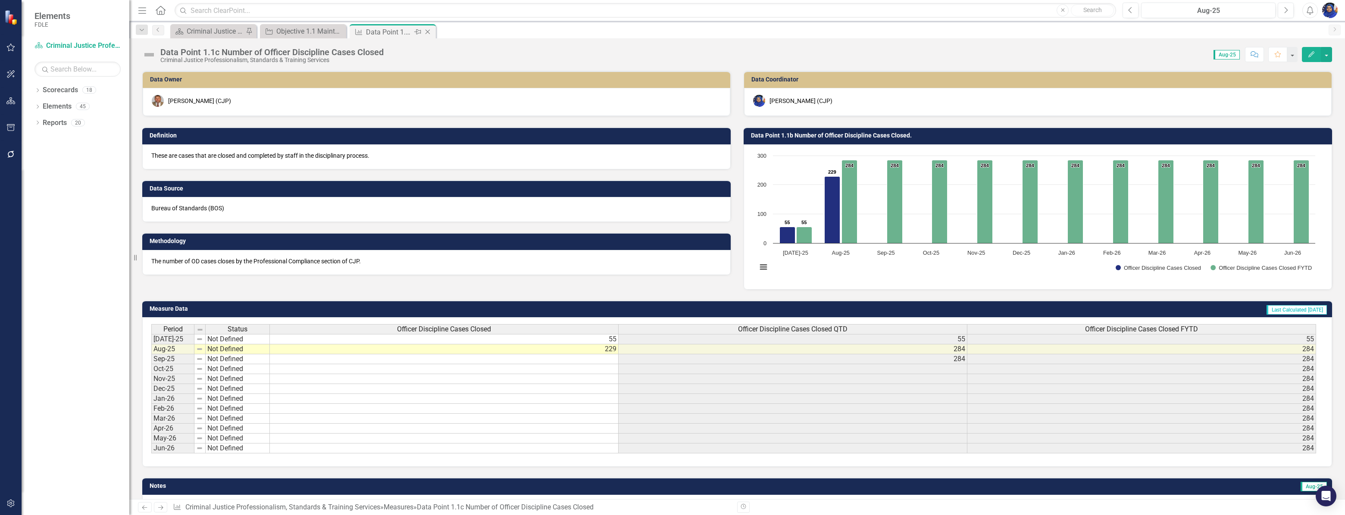
click at [427, 32] on icon "Close" at bounding box center [427, 31] width 9 height 7
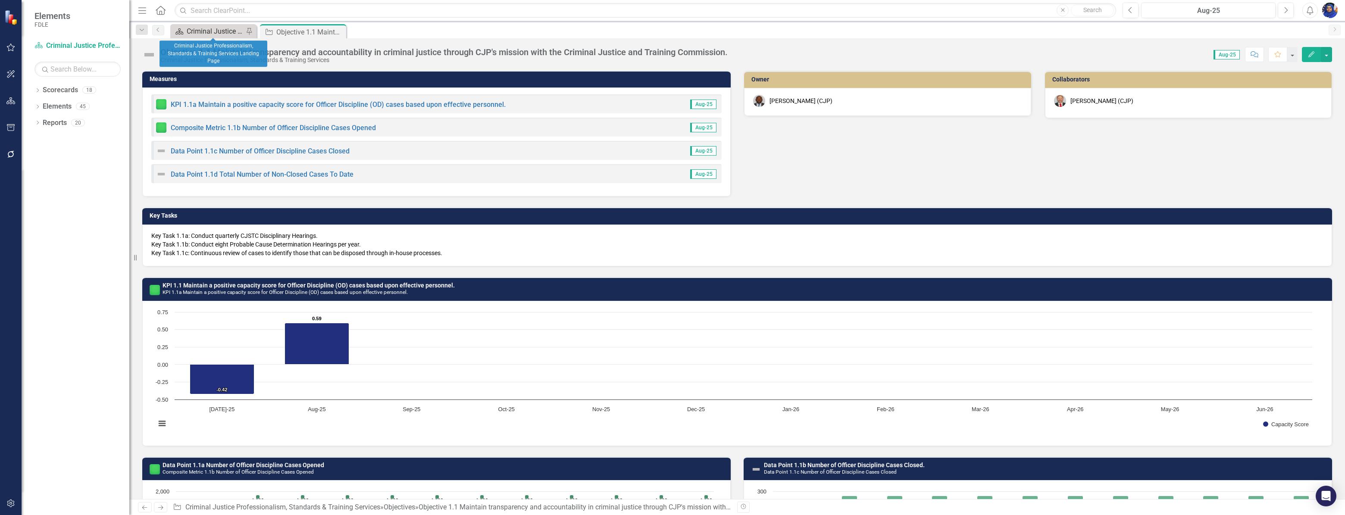
click at [223, 29] on div "Criminal Justice Professionalism, Standards & Training Services Landing Page" at bounding box center [215, 31] width 57 height 11
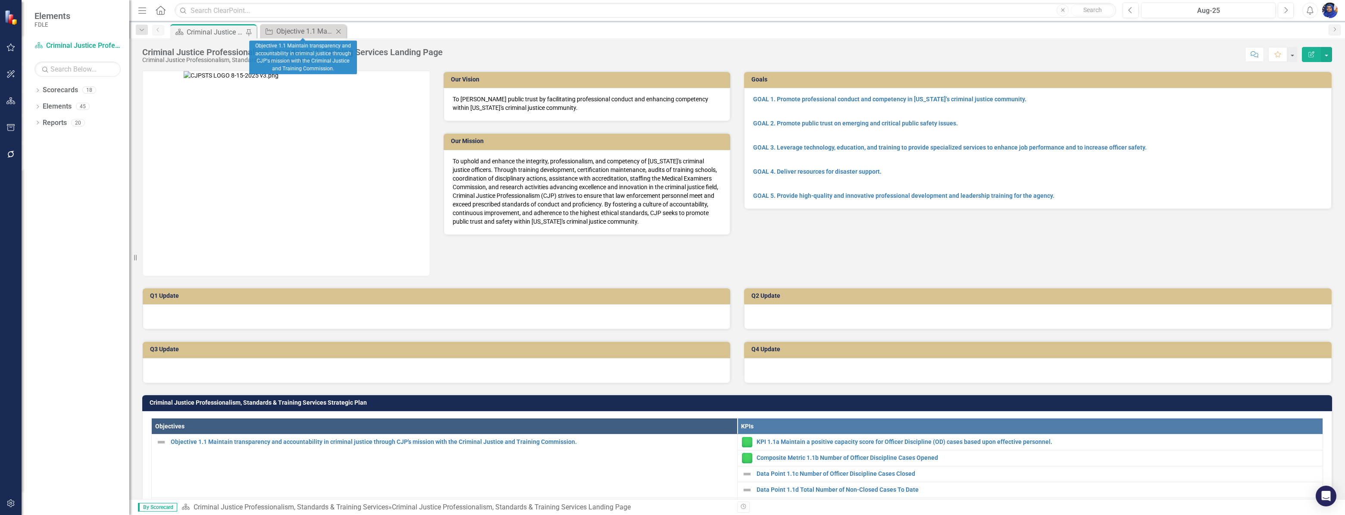
click at [339, 31] on icon "Close" at bounding box center [338, 31] width 9 height 7
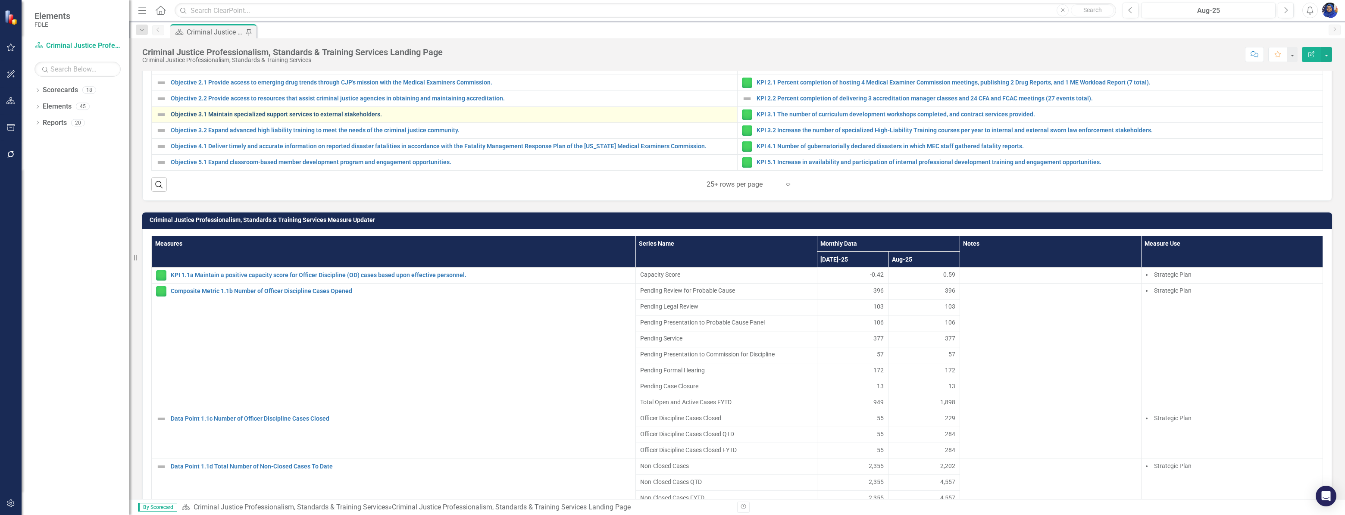
scroll to position [509, 0]
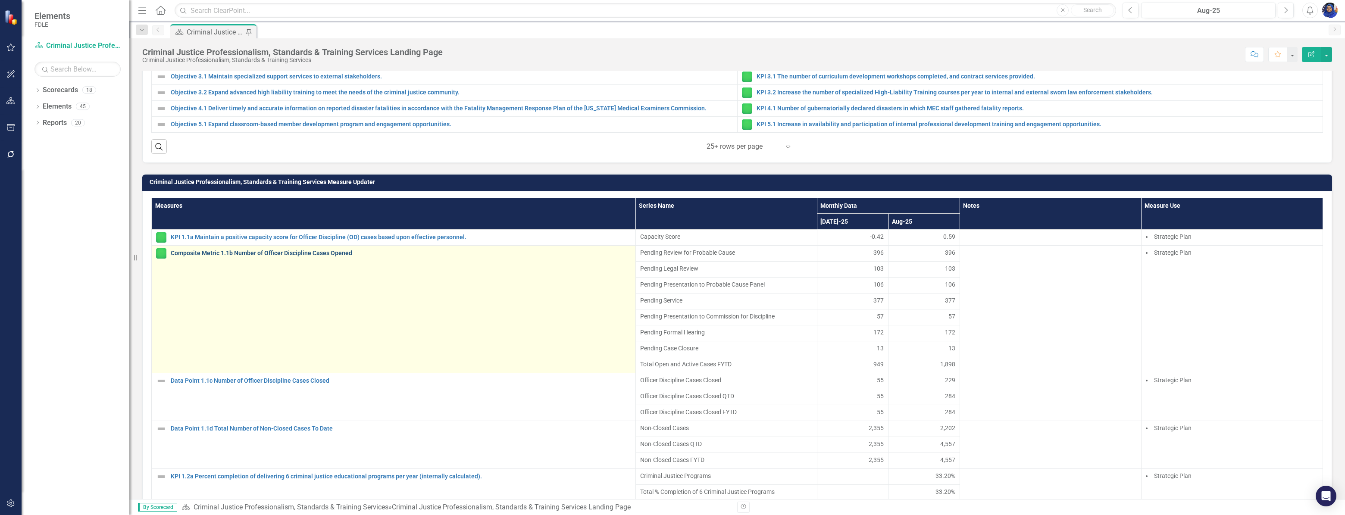
click at [307, 256] on link "Composite Metric 1.1b Number of Officer Discipline Cases Opened" at bounding box center [401, 253] width 460 height 6
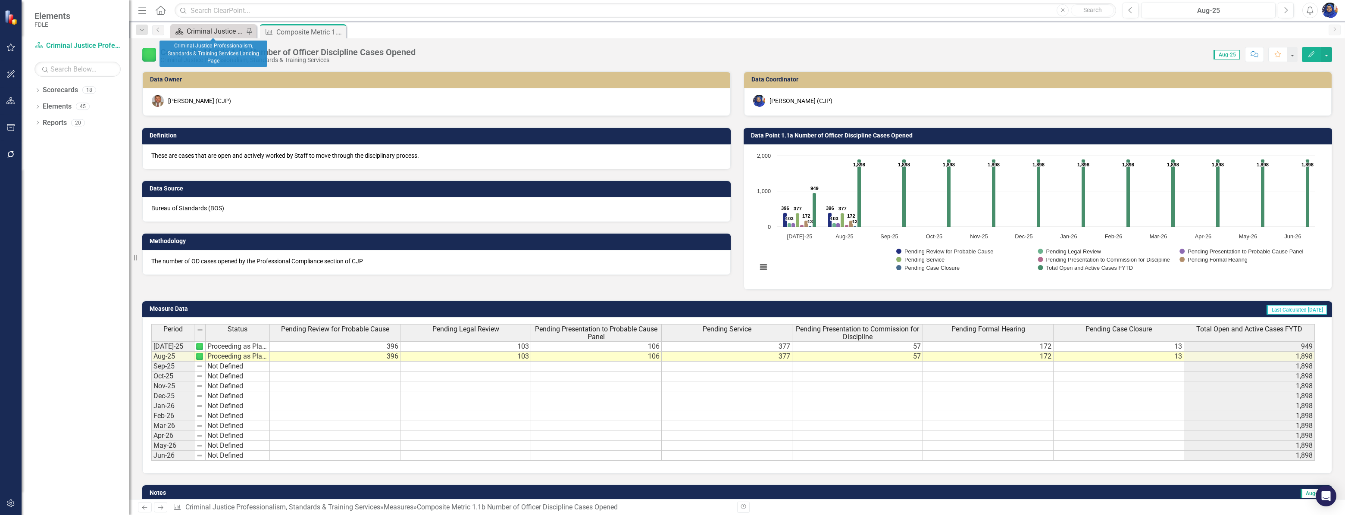
click at [214, 30] on div "Criminal Justice Professionalism, Standards & Training Services Landing Page" at bounding box center [215, 31] width 57 height 11
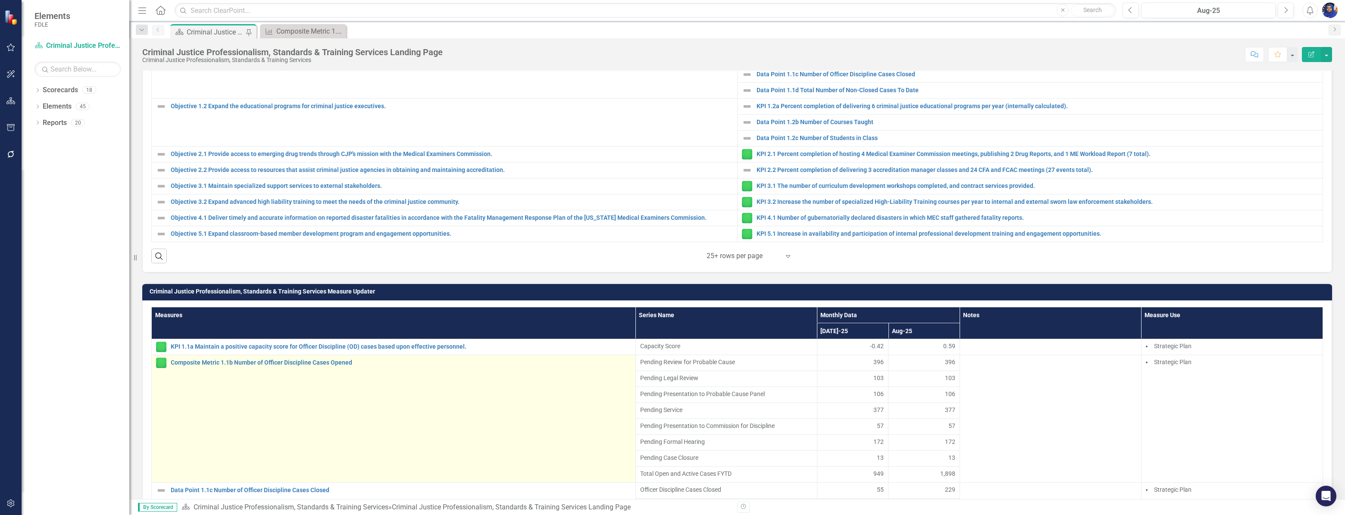
scroll to position [470, 0]
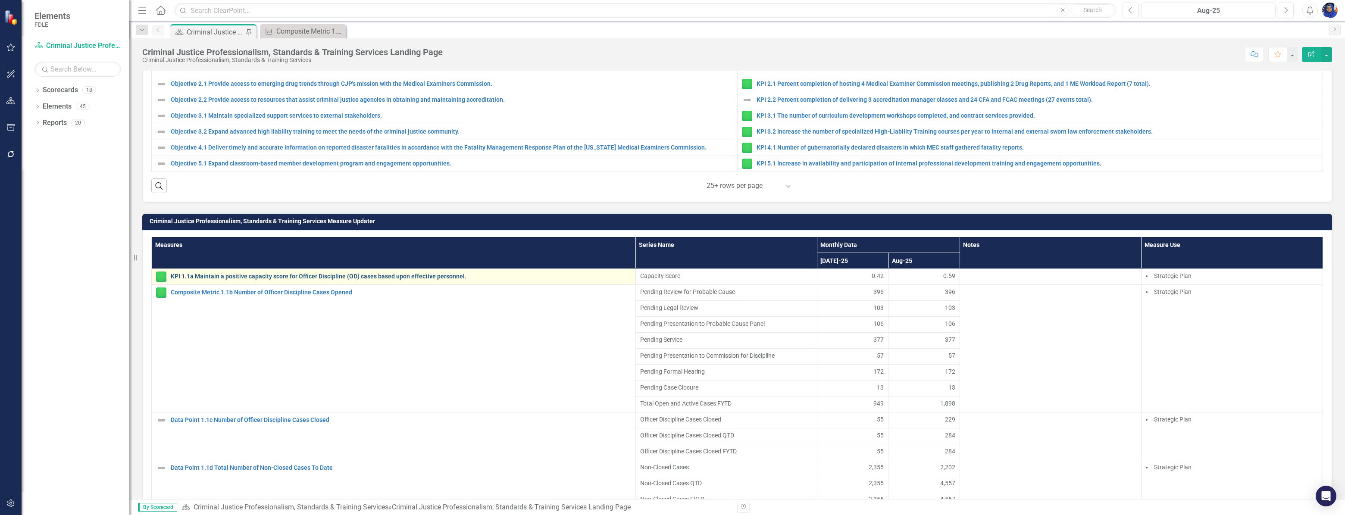
click at [405, 280] on link "KPI 1.1a Maintain a positive capacity score for Officer Discipline (OD) cases b…" at bounding box center [401, 276] width 460 height 6
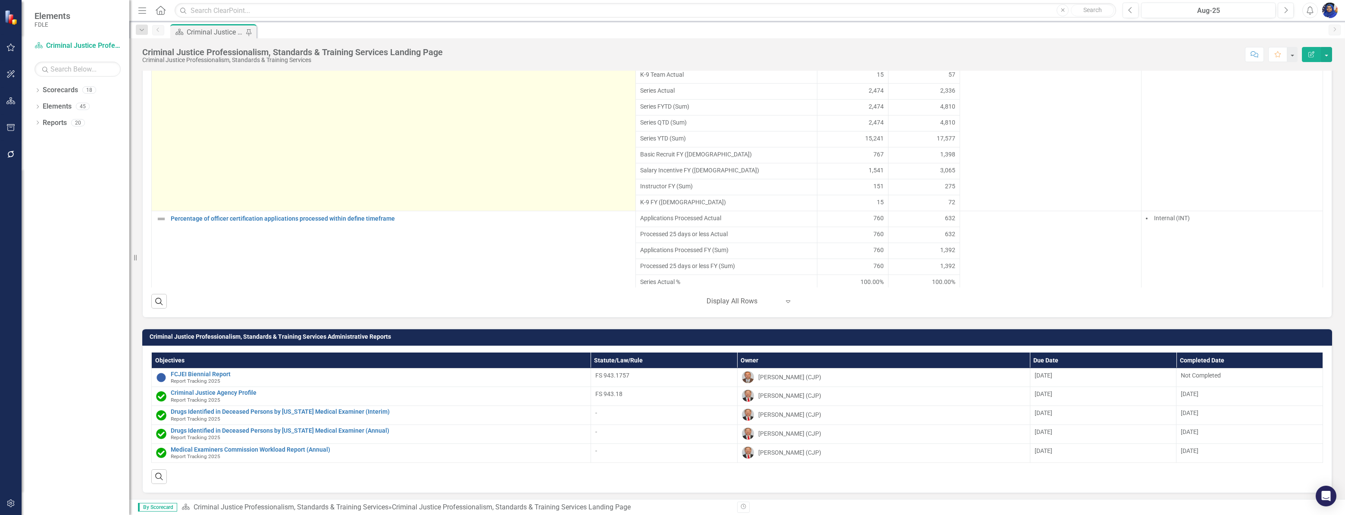
scroll to position [1403, 0]
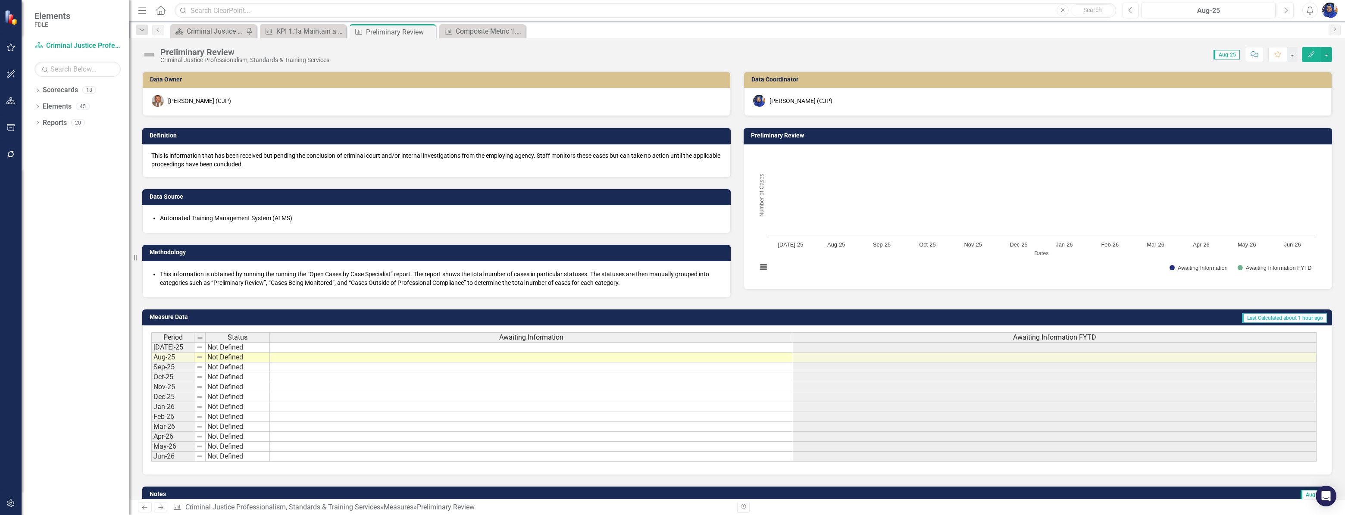
click at [305, 279] on li "This information is obtained by running the running the “Open Cases by Case Spe…" at bounding box center [441, 278] width 562 height 17
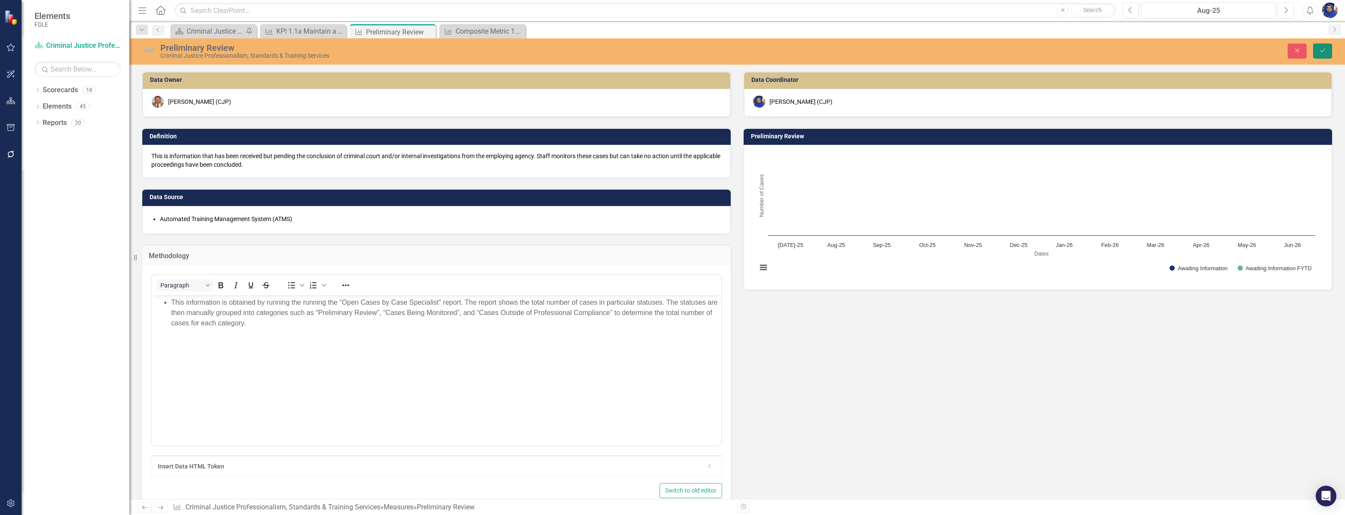
drag, startPoint x: 1321, startPoint y: 51, endPoint x: 1331, endPoint y: 91, distance: 40.5
click at [1321, 51] on icon "submit" at bounding box center [1322, 50] width 5 height 3
